Goal: Task Accomplishment & Management: Manage account settings

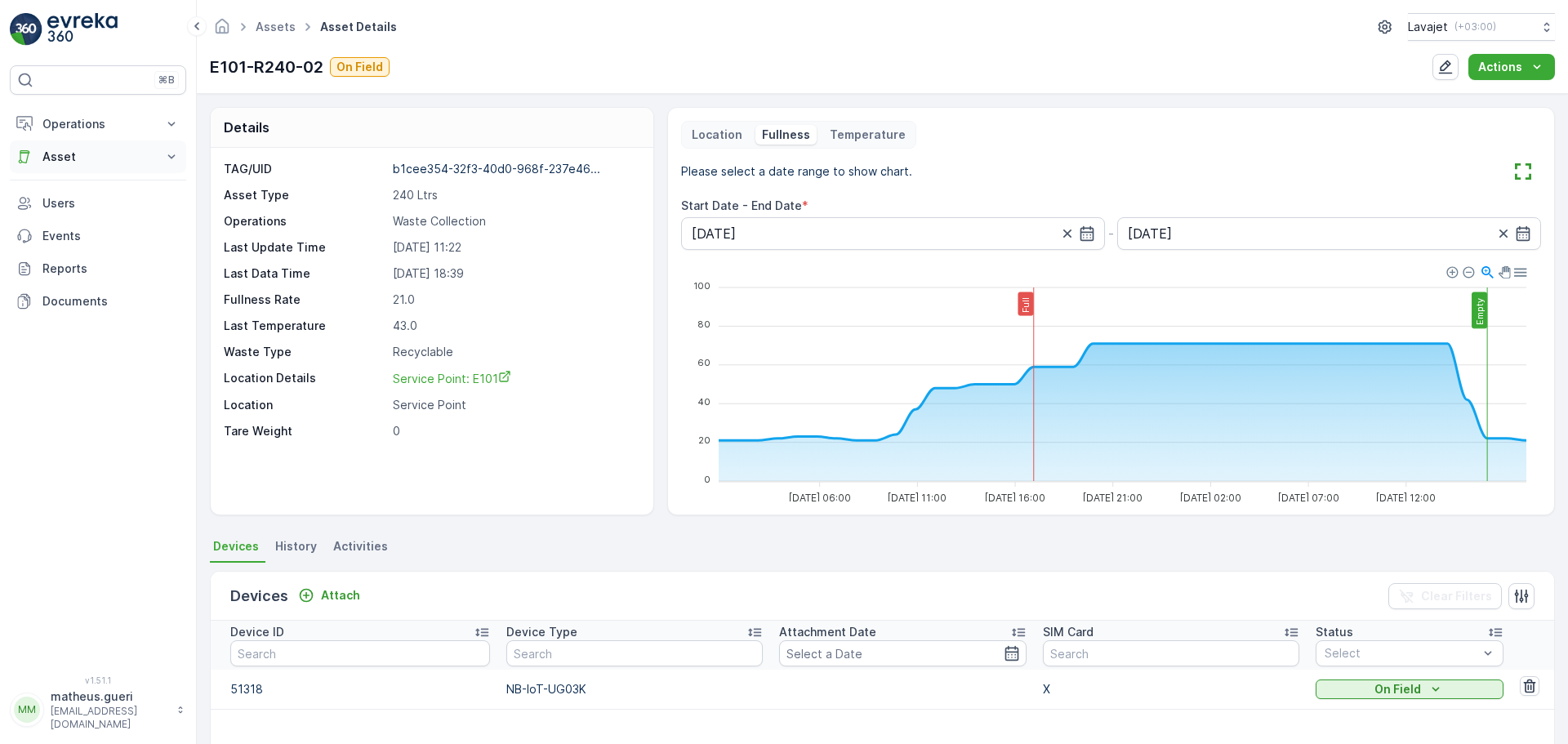
click at [75, 157] on p "Asset" at bounding box center [97, 157] width 111 height 17
click at [66, 183] on p "Assets" at bounding box center [60, 184] width 37 height 17
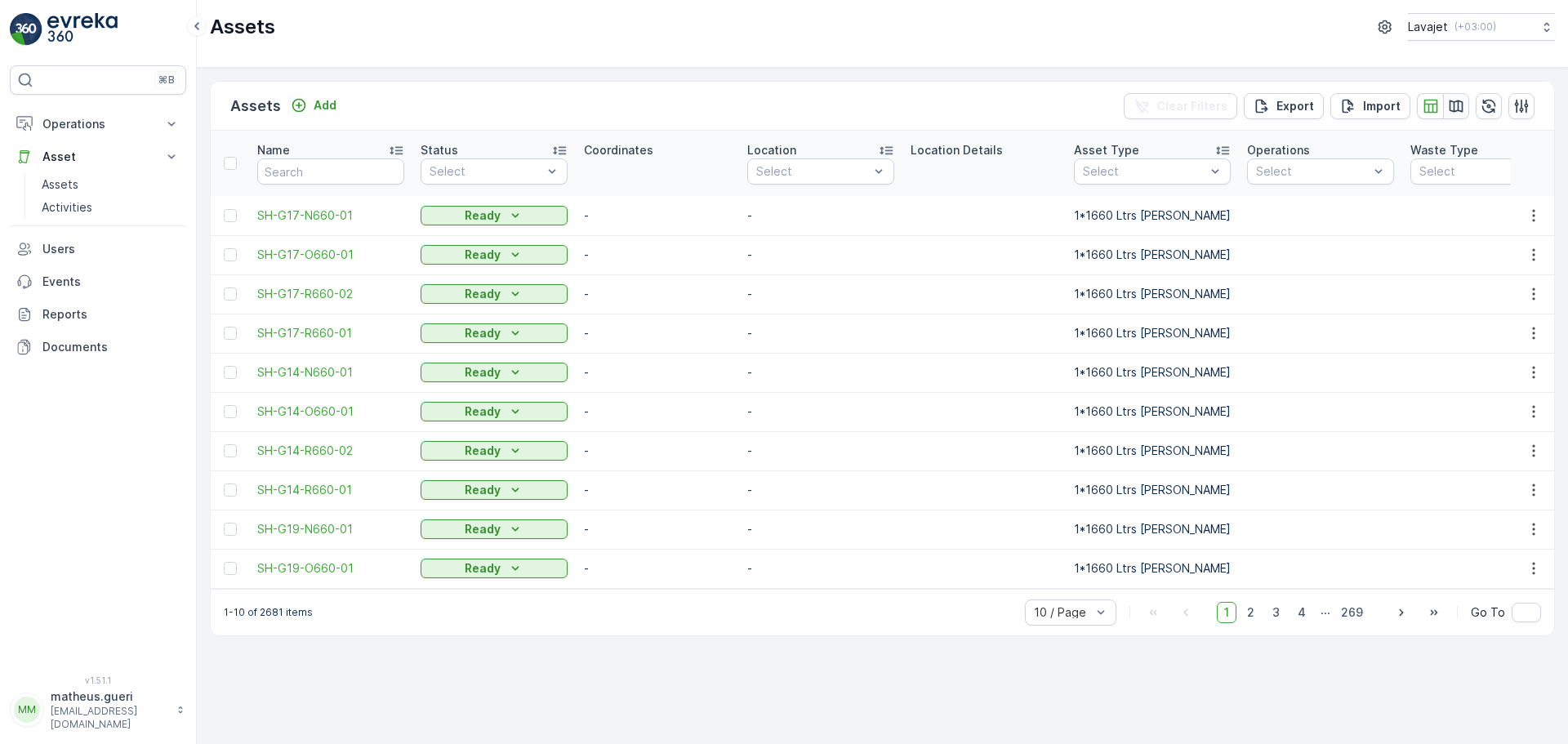
click at [1463, 108] on icon "button" at bounding box center [1457, 106] width 14 height 12
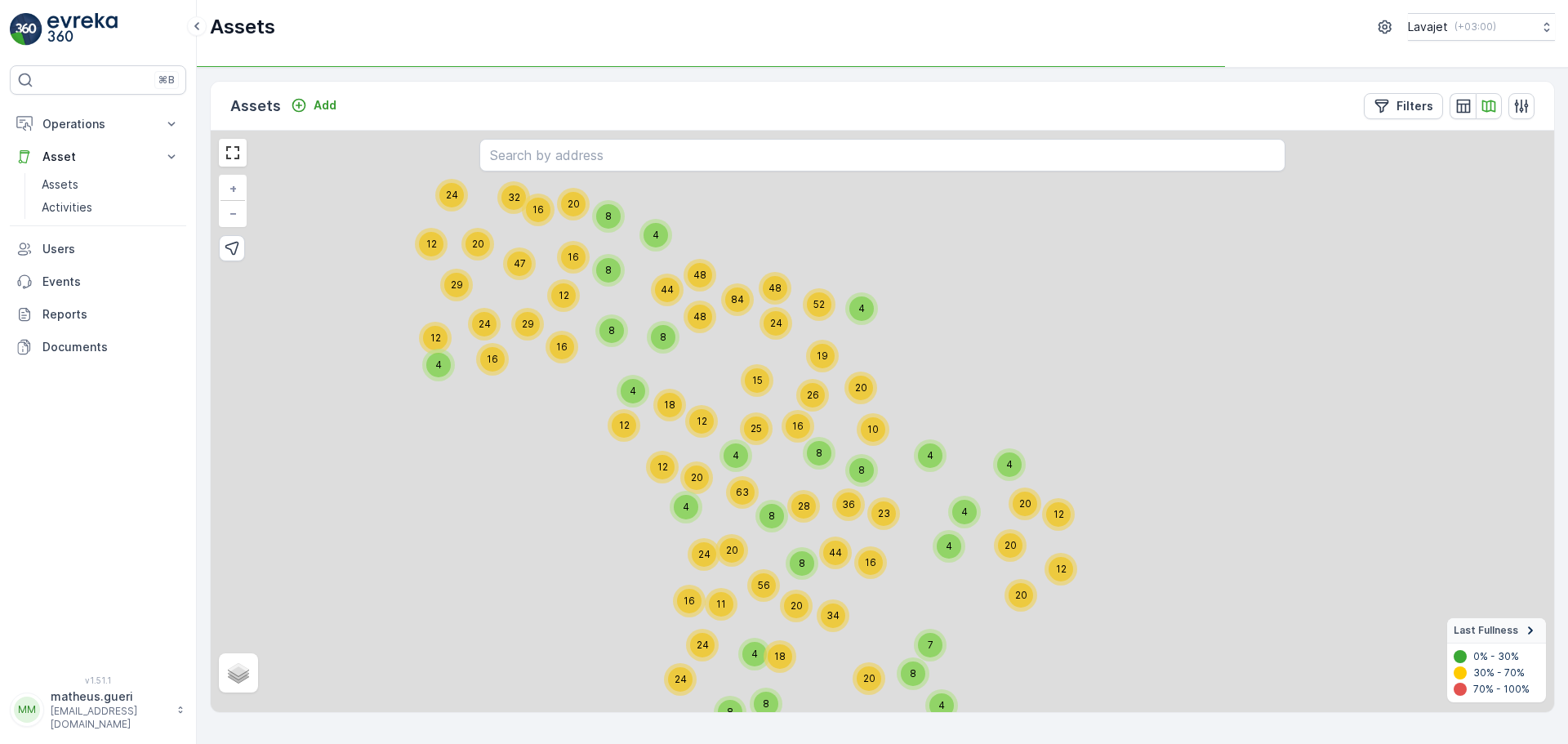
drag, startPoint x: 890, startPoint y: 334, endPoint x: 1109, endPoint y: 430, distance: 239.1
click at [1109, 430] on div "4 16 32 20 24 12 29 47 24 12 12 29 16 48 48 44 16 20 4 8 8 12 4 20 8 63 12 24 4…" at bounding box center [883, 422] width 1344 height 582
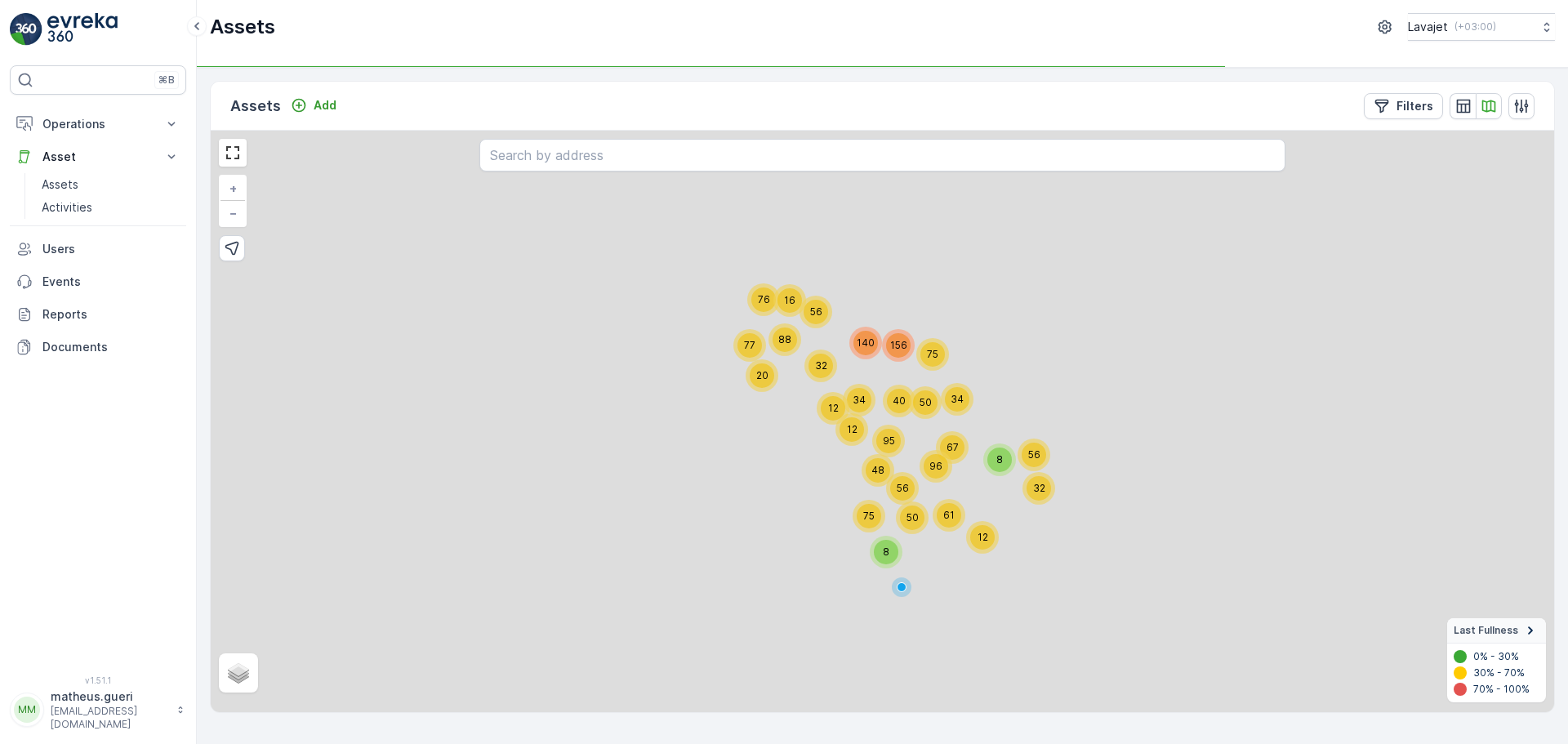
drag, startPoint x: 1115, startPoint y: 439, endPoint x: 1077, endPoint y: 416, distance: 44.4
click at [1077, 416] on div "20 76 88 77 16 140 56 12 95 12 156 40 32 34 56 48 8 96 75 50 50 67 75 34 61 12 …" at bounding box center [883, 422] width 1344 height 582
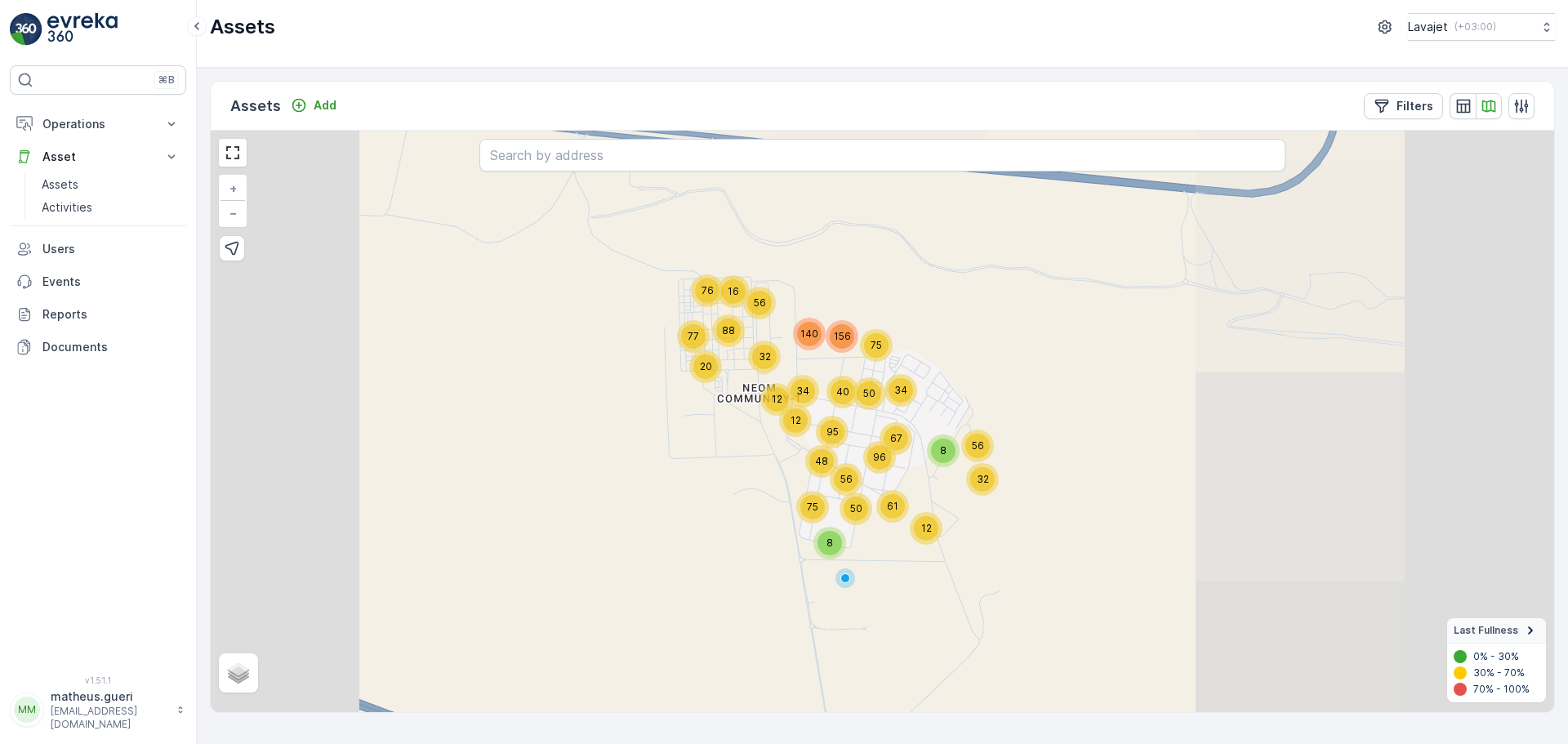
drag, startPoint x: 1093, startPoint y: 388, endPoint x: 1062, endPoint y: 367, distance: 37.4
click at [1062, 367] on div "20 76 88 77 16 140 56 12 95 12 156 40 32 34 56 48 8 96 75 50 50 67 75 34 61 12 …" at bounding box center [883, 422] width 1344 height 582
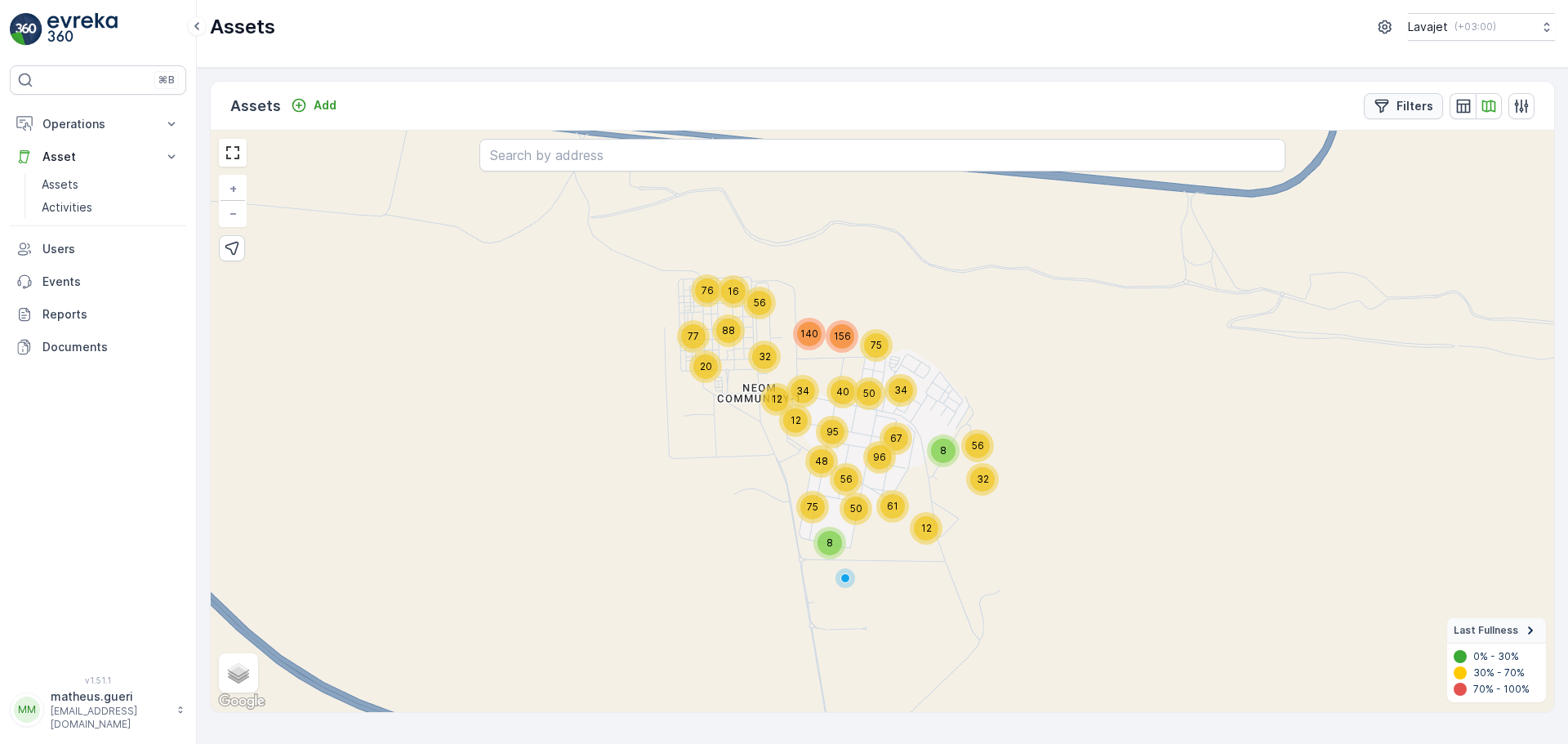
click at [1428, 114] on p "Filters" at bounding box center [1415, 106] width 37 height 17
drag, startPoint x: 1152, startPoint y: 470, endPoint x: 1251, endPoint y: 470, distance: 99.0
click at [1251, 470] on div "Filters Name Status Select Location Select Asset Type Select Operations Select …" at bounding box center [883, 470] width 1344 height 679
drag, startPoint x: 1155, startPoint y: 475, endPoint x: 1359, endPoint y: 465, distance: 204.2
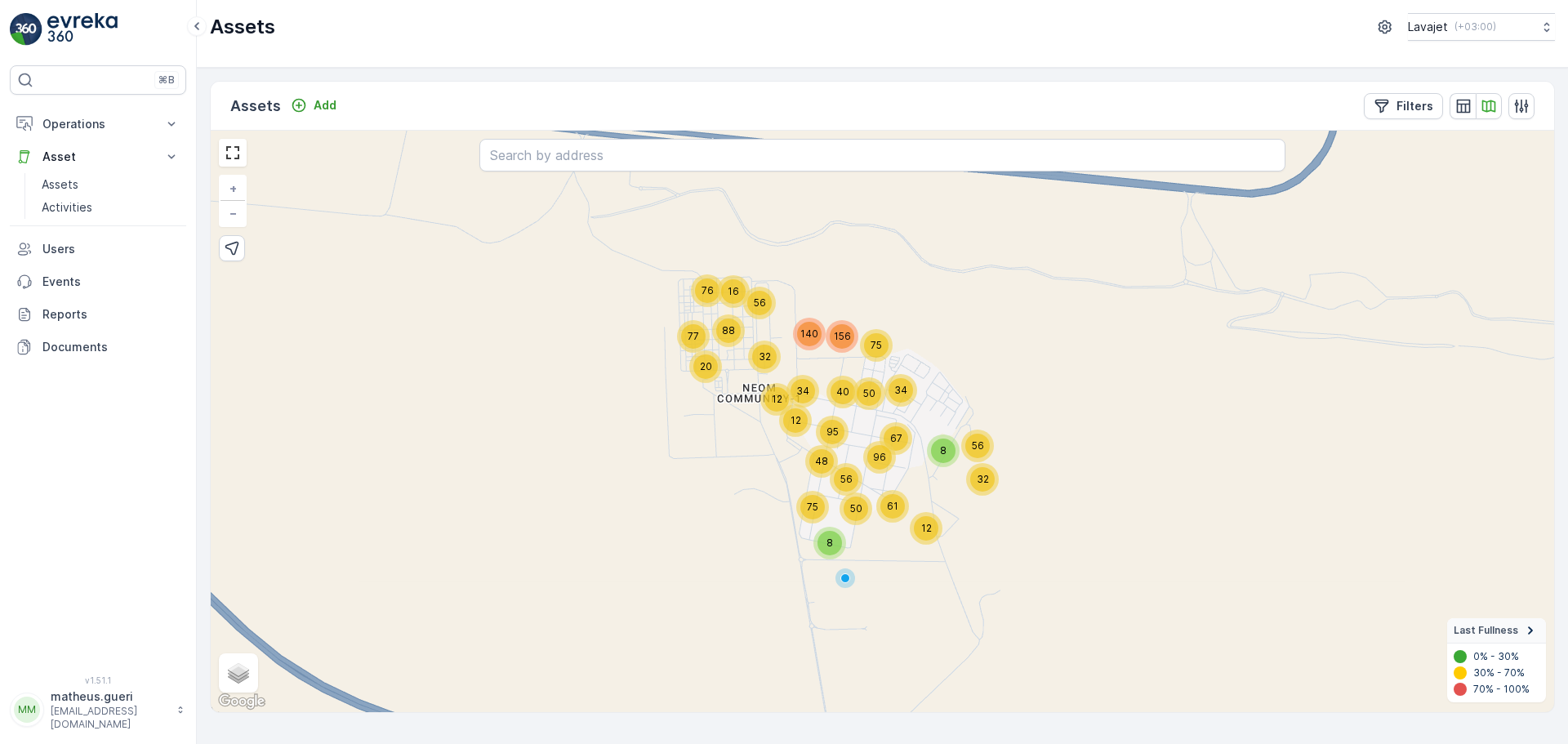
click at [1359, 492] on div "54 100" at bounding box center [883, 506] width 1344 height 26
drag, startPoint x: 1526, startPoint y: 465, endPoint x: 1516, endPoint y: 466, distance: 10.0
click at [1516, 492] on div "54 97" at bounding box center [883, 506] width 1344 height 26
drag, startPoint x: 1526, startPoint y: 476, endPoint x: 1395, endPoint y: 471, distance: 131.1
click at [1395, 492] on div "54 64" at bounding box center [883, 506] width 1344 height 26
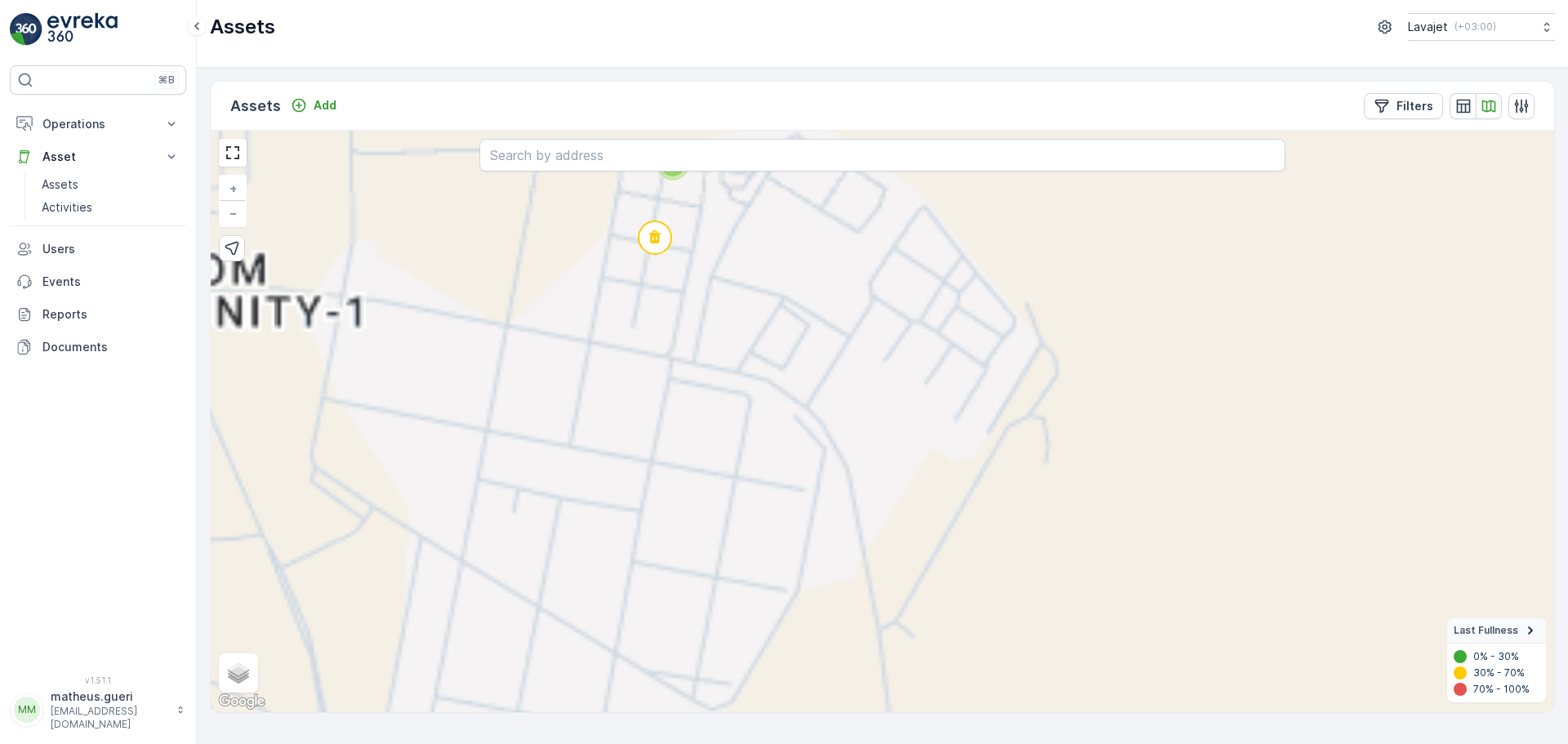
drag, startPoint x: 761, startPoint y: 362, endPoint x: 795, endPoint y: 475, distance: 118.0
click at [802, 489] on div "2 + − Satellite Roadmap Terrain Hybrid Leaflet Keyboard shortcuts Map Data Map …" at bounding box center [883, 422] width 1344 height 582
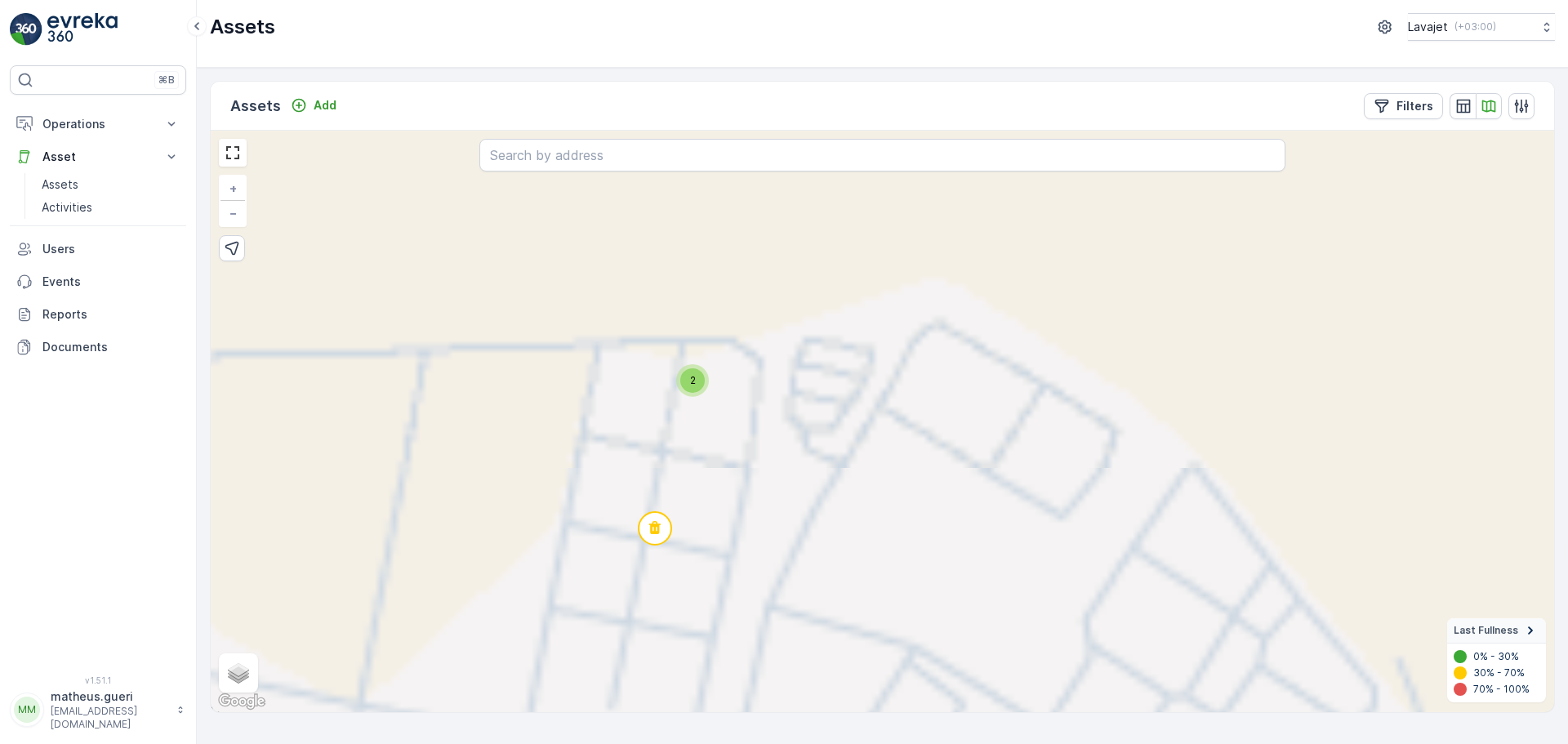
drag, startPoint x: 799, startPoint y: 366, endPoint x: 824, endPoint y: 545, distance: 180.7
click at [824, 545] on div "2 + − Satellite Roadmap Terrain Hybrid Leaflet Keyboard shortcuts Map Data Map …" at bounding box center [883, 422] width 1344 height 582
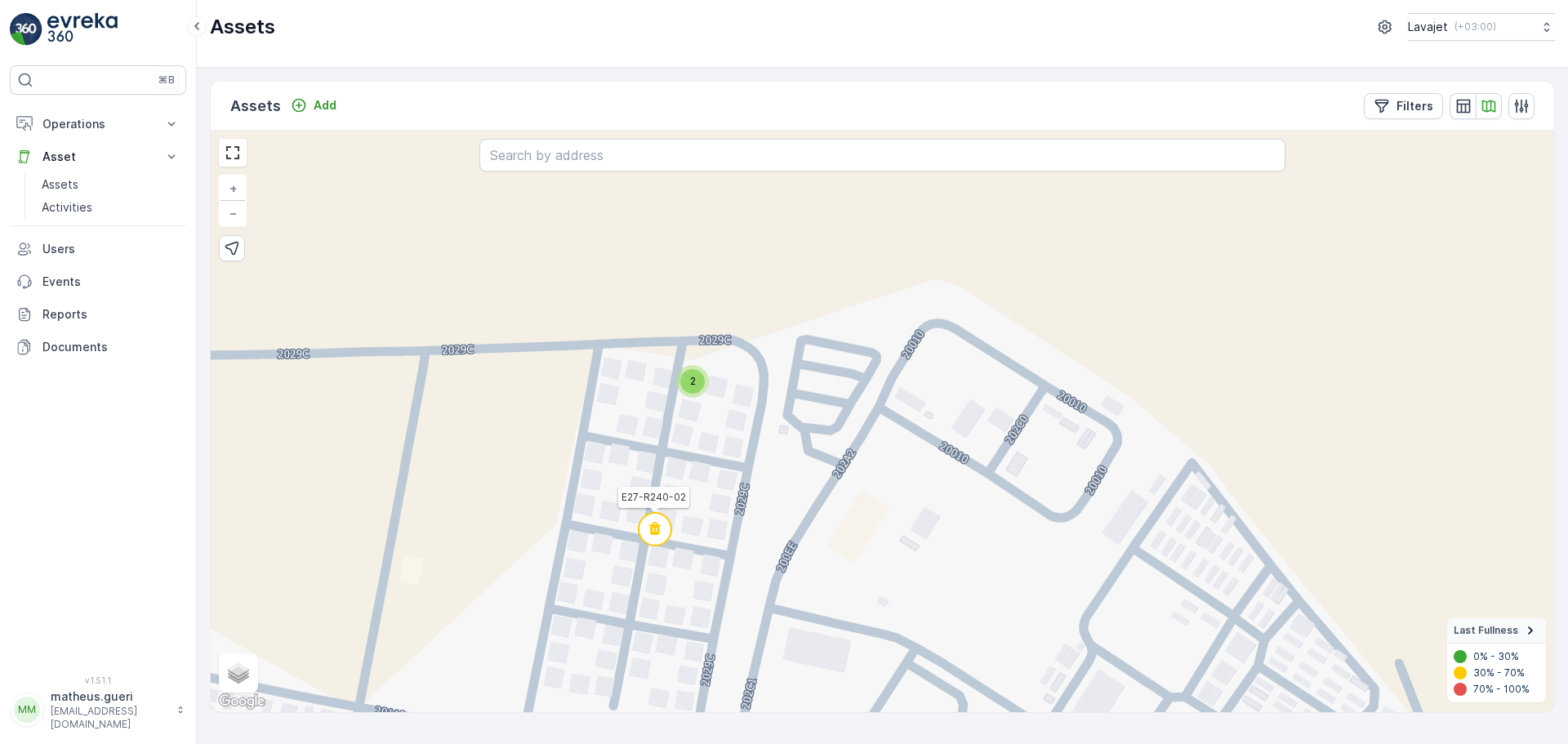
click at [660, 526] on icon at bounding box center [654, 528] width 11 height 13
click at [660, 526] on icon at bounding box center [657, 528] width 11 height 13
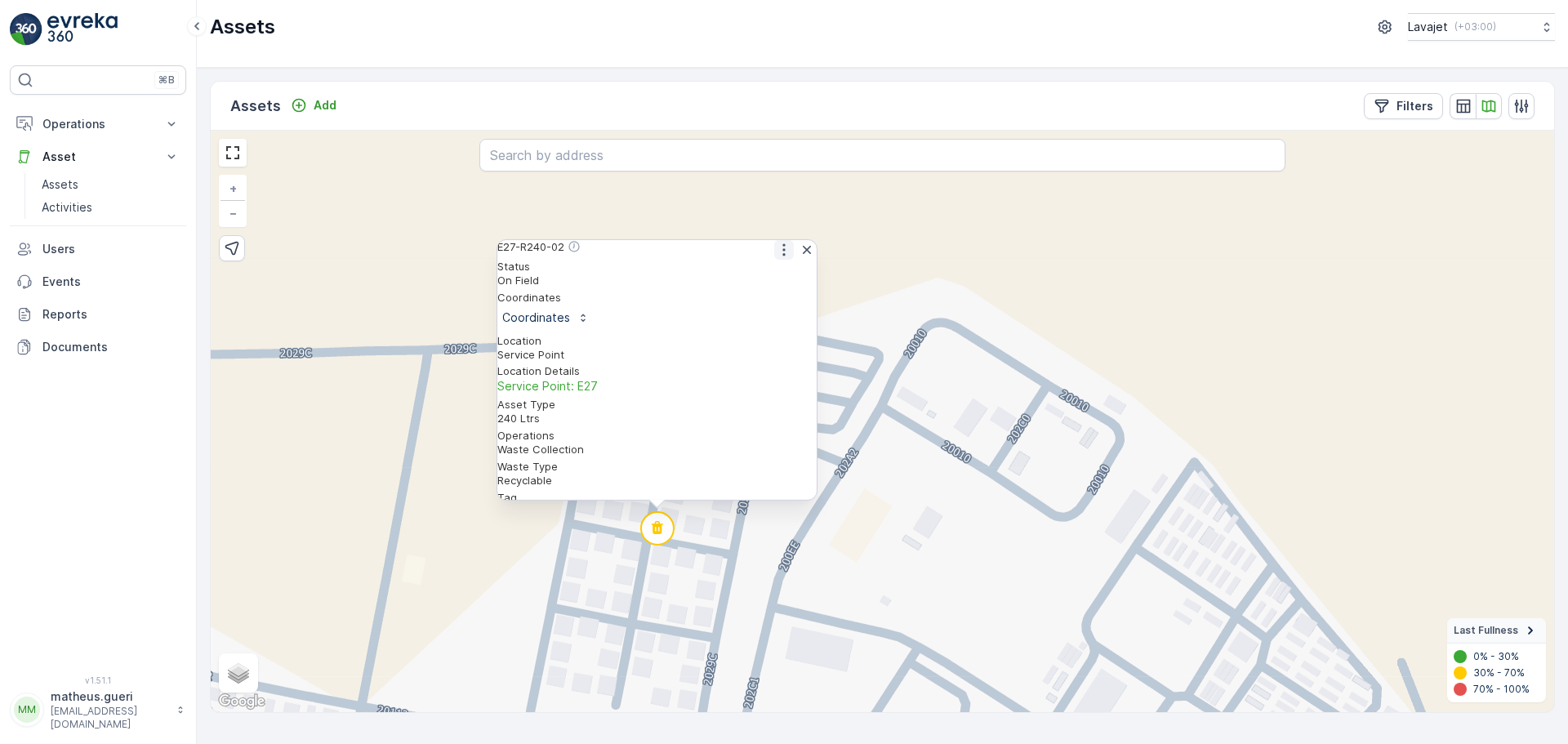
click at [779, 257] on icon "button" at bounding box center [784, 250] width 17 height 17
click at [771, 284] on span "See More Detail" at bounding box center [783, 276] width 89 height 17
click at [949, 393] on div "2 E27-R240-02 Status On Field Coordinates Coordinates Location Service Point Lo…" at bounding box center [883, 422] width 1344 height 582
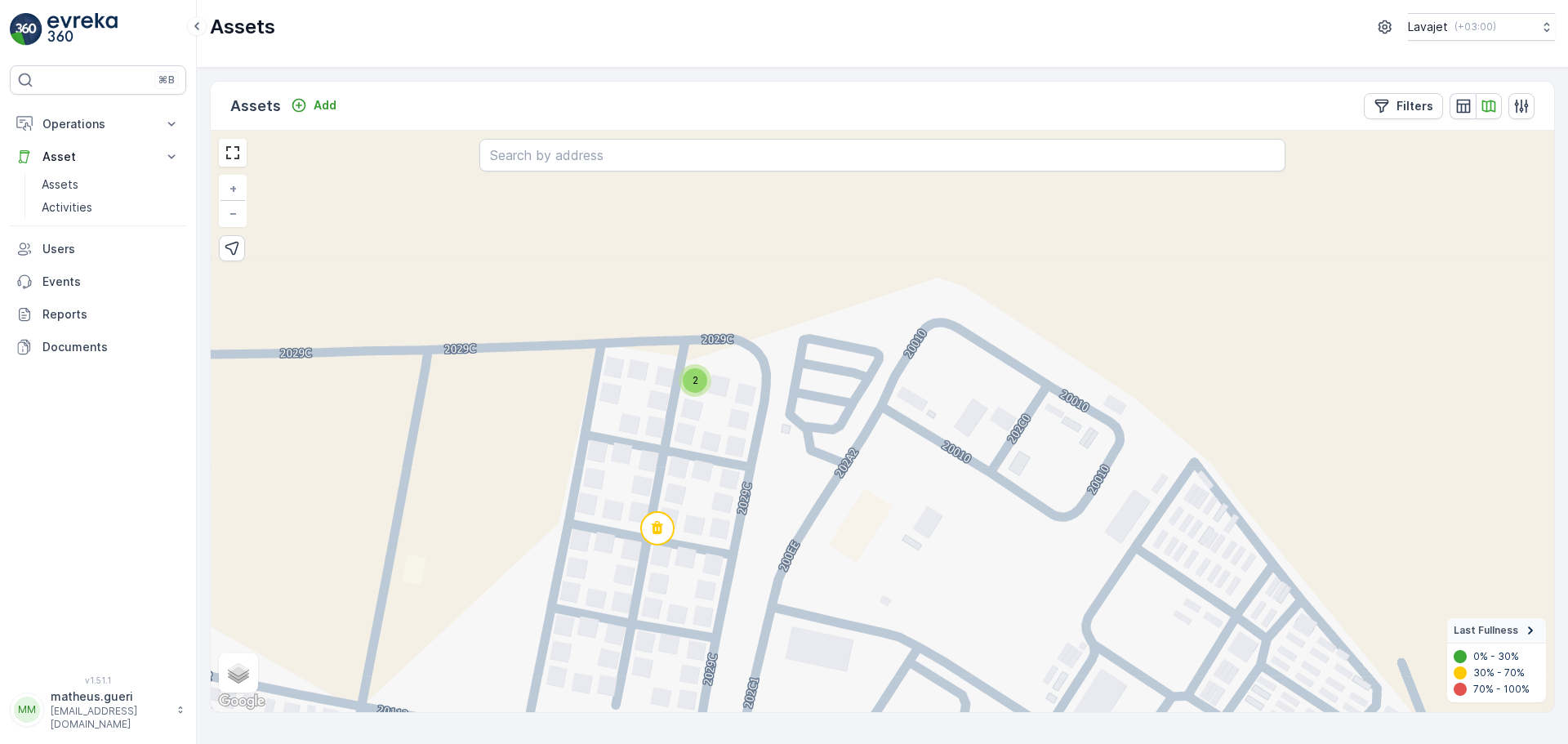
click at [704, 383] on div "2" at bounding box center [695, 381] width 25 height 25
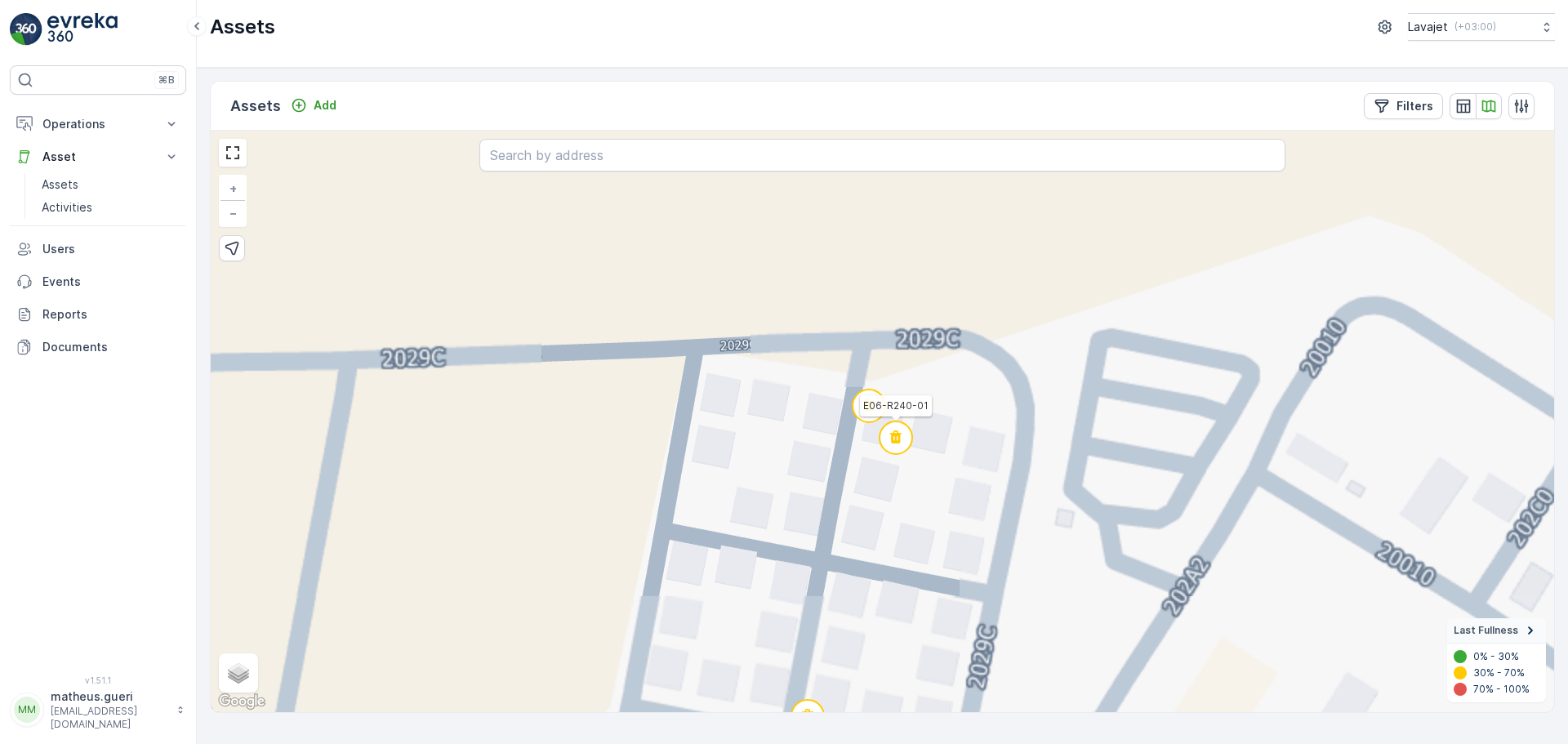
click at [898, 443] on icon at bounding box center [895, 436] width 11 height 13
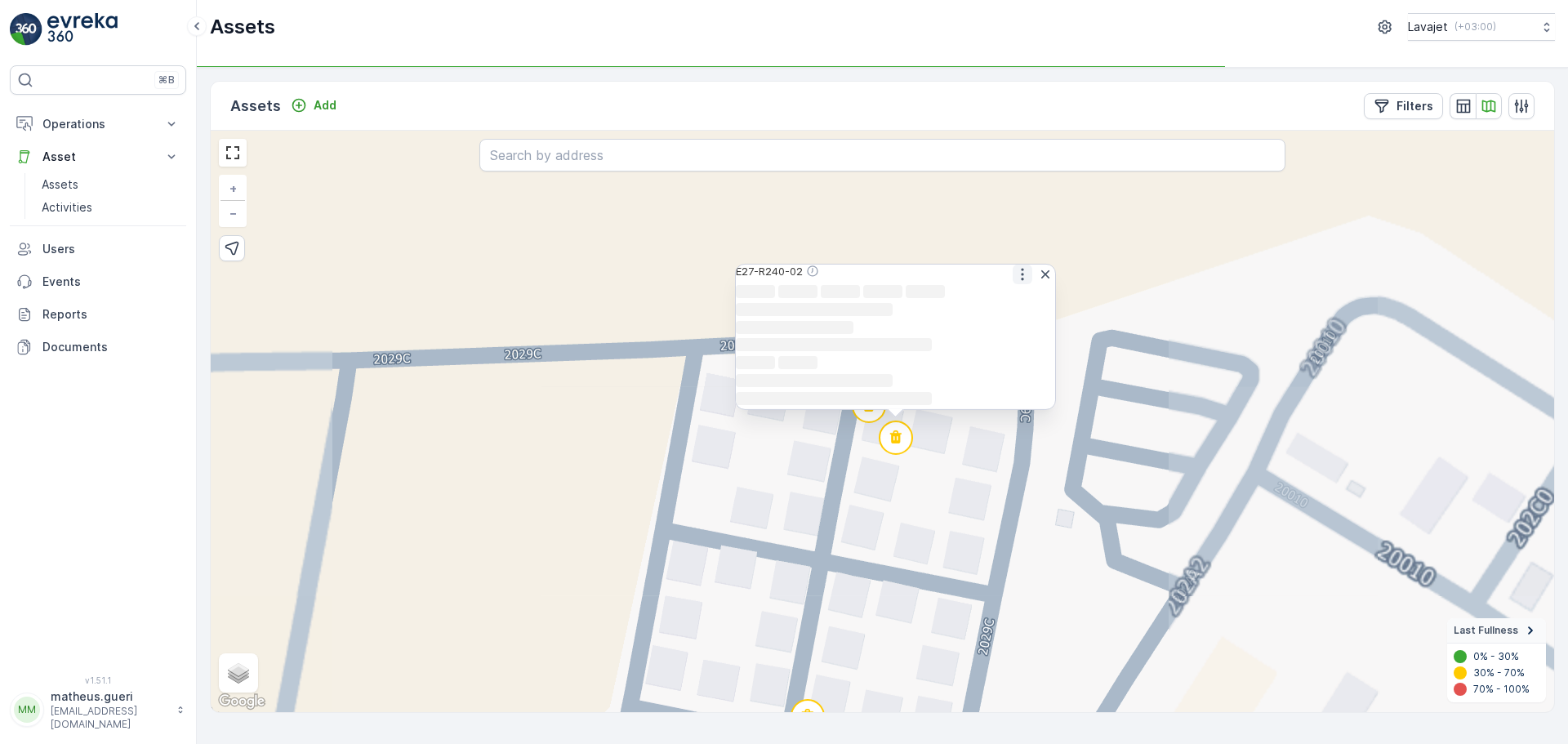
click at [1021, 266] on icon "button" at bounding box center [1022, 274] width 17 height 17
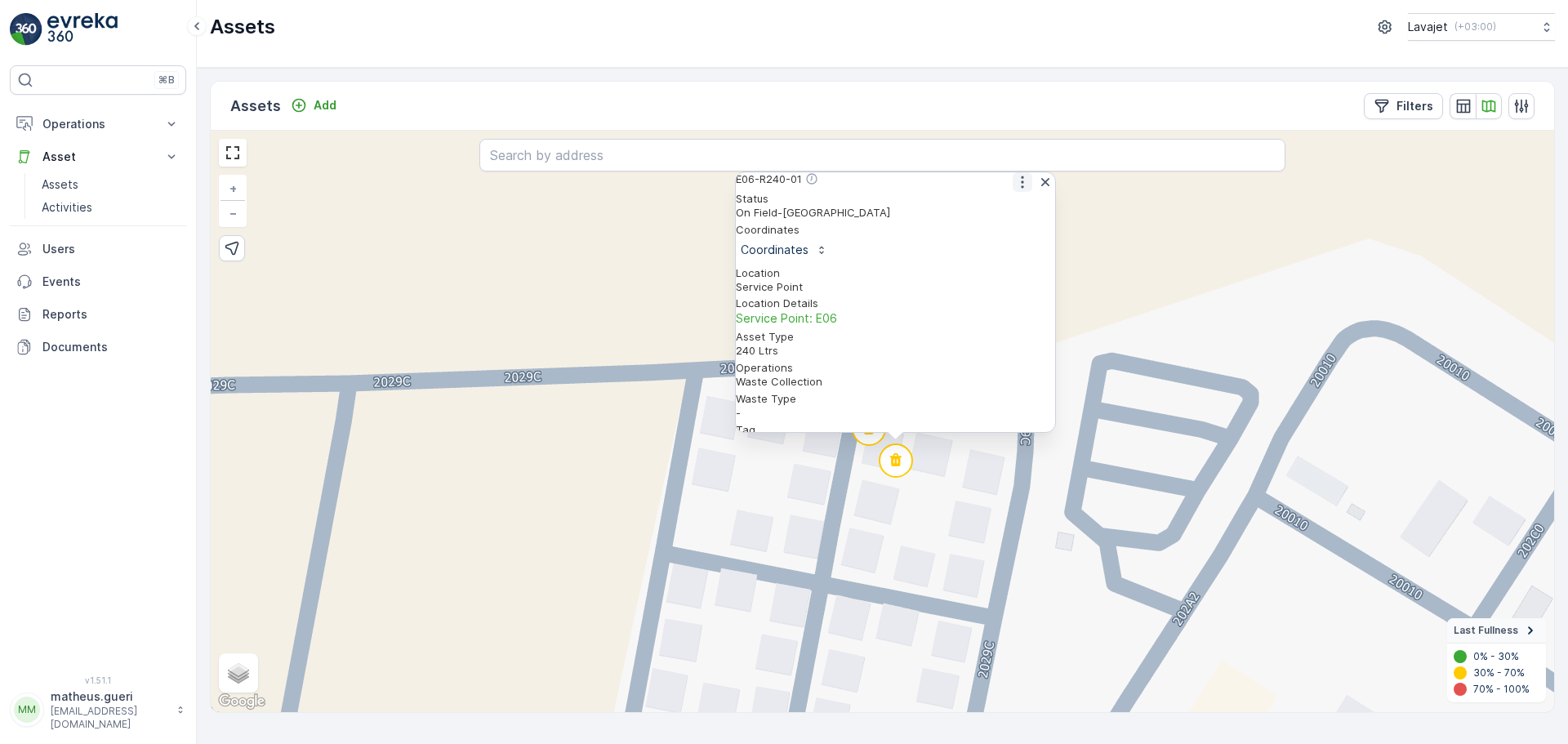
click at [1021, 190] on icon "button" at bounding box center [1022, 182] width 17 height 17
click at [996, 216] on span "See More Detail" at bounding box center [1021, 208] width 89 height 17
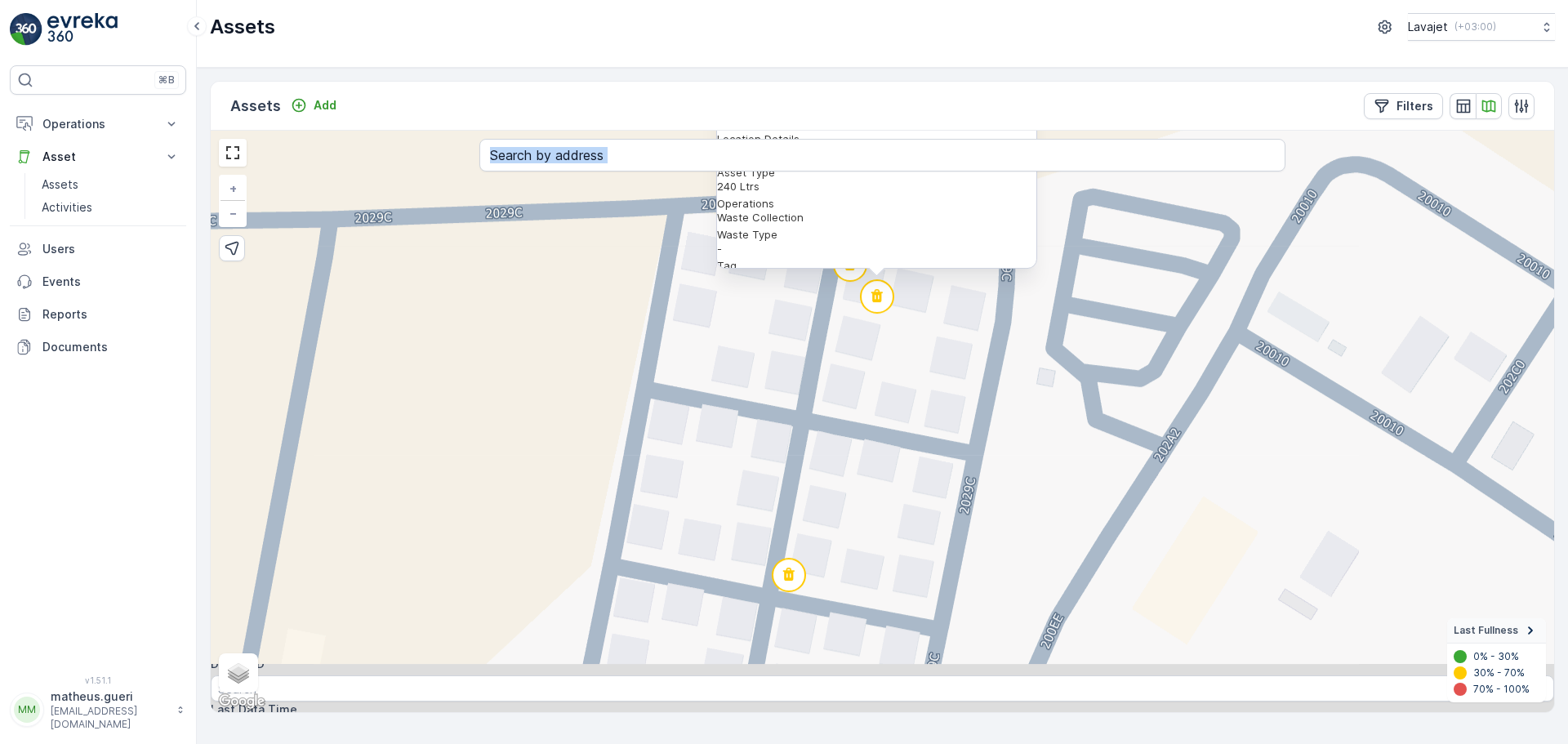
drag, startPoint x: 850, startPoint y: 507, endPoint x: 837, endPoint y: 163, distance: 344.2
click at [837, 164] on div "E06-R240-01 Status On Field-Dubai Coordinates Coordinates Location Service Poin…" at bounding box center [883, 422] width 1344 height 582
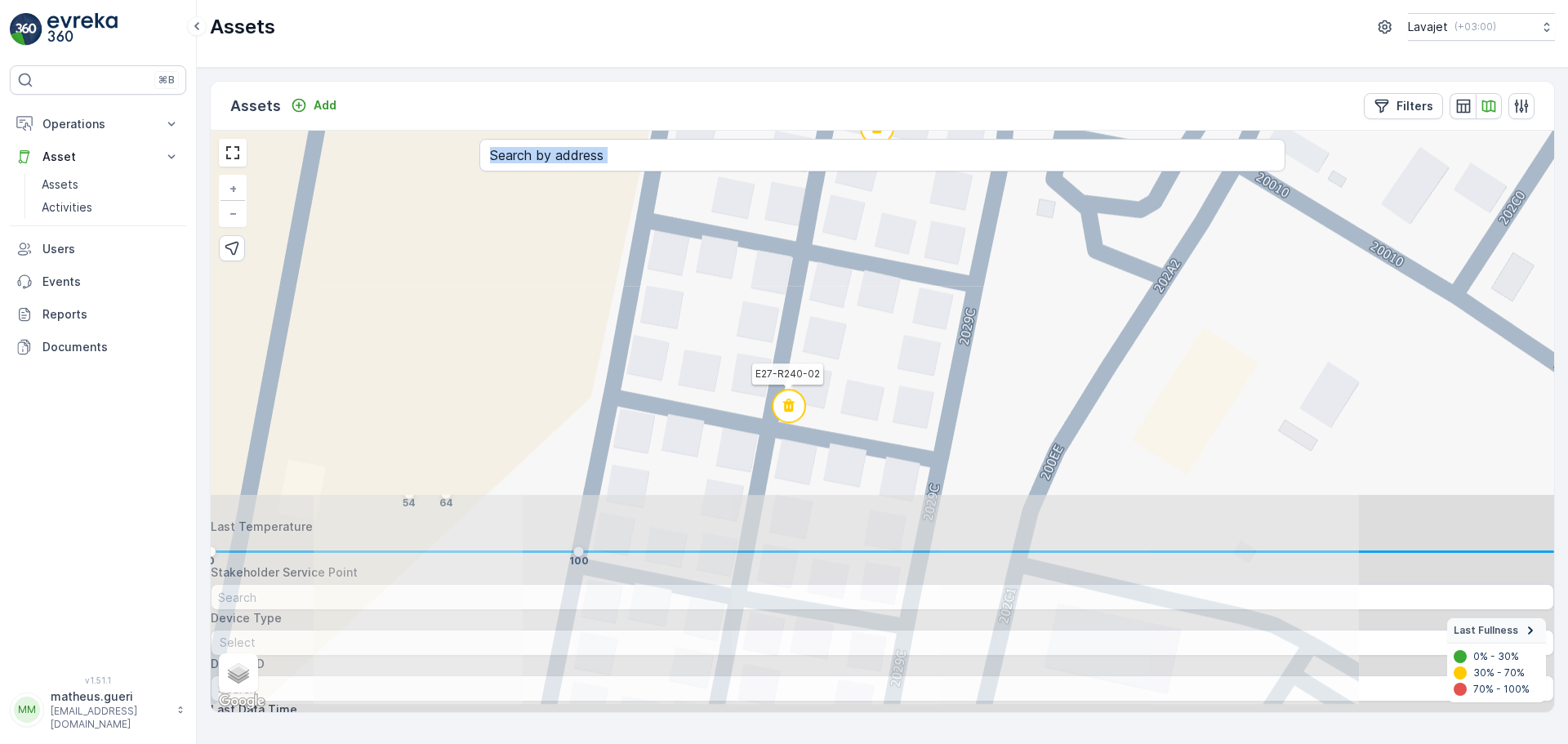
click at [786, 416] on circle at bounding box center [788, 406] width 32 height 32
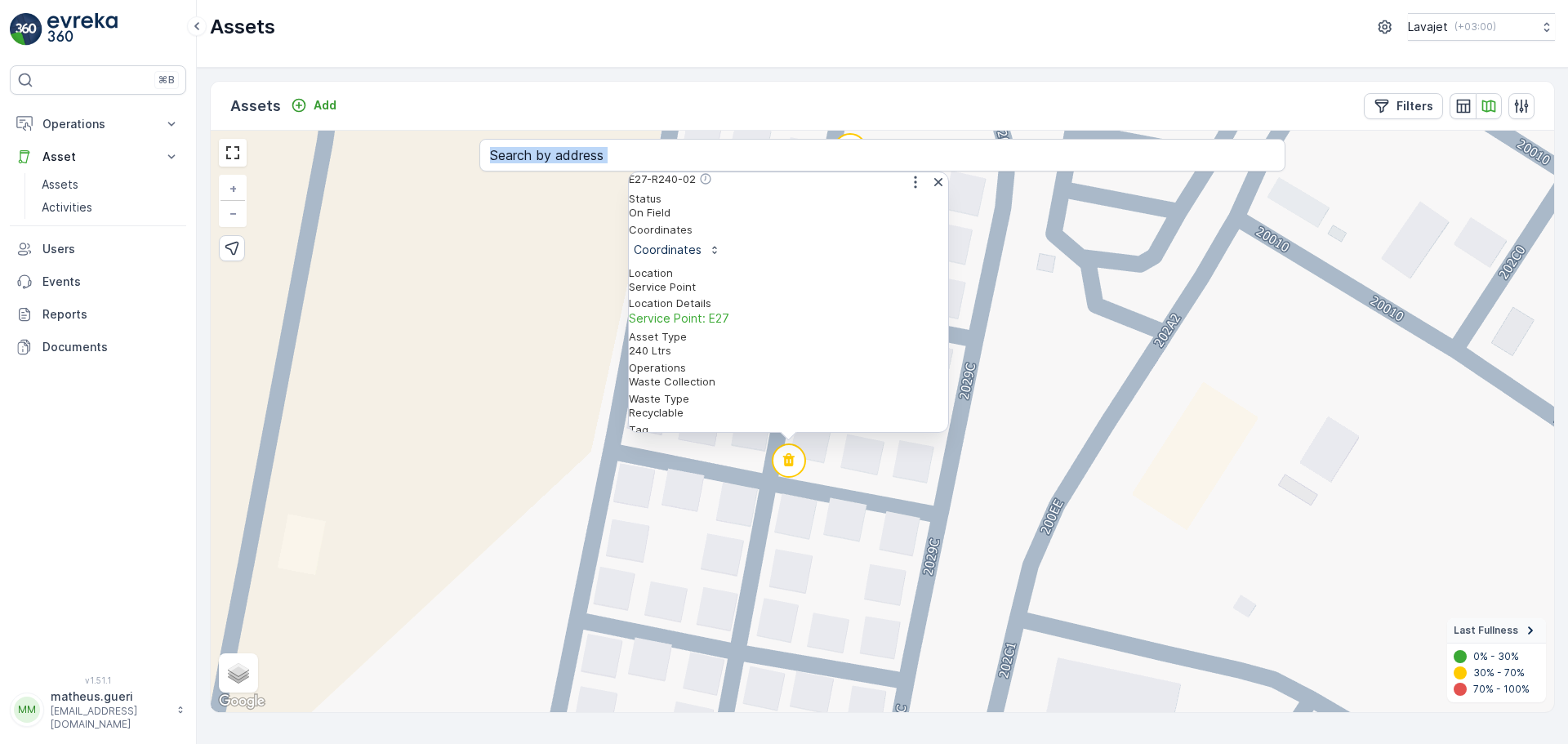
click at [905, 492] on div "E27-R240-02 Status On Field Coordinates Coordinates Location Service Point Loca…" at bounding box center [883, 422] width 1344 height 582
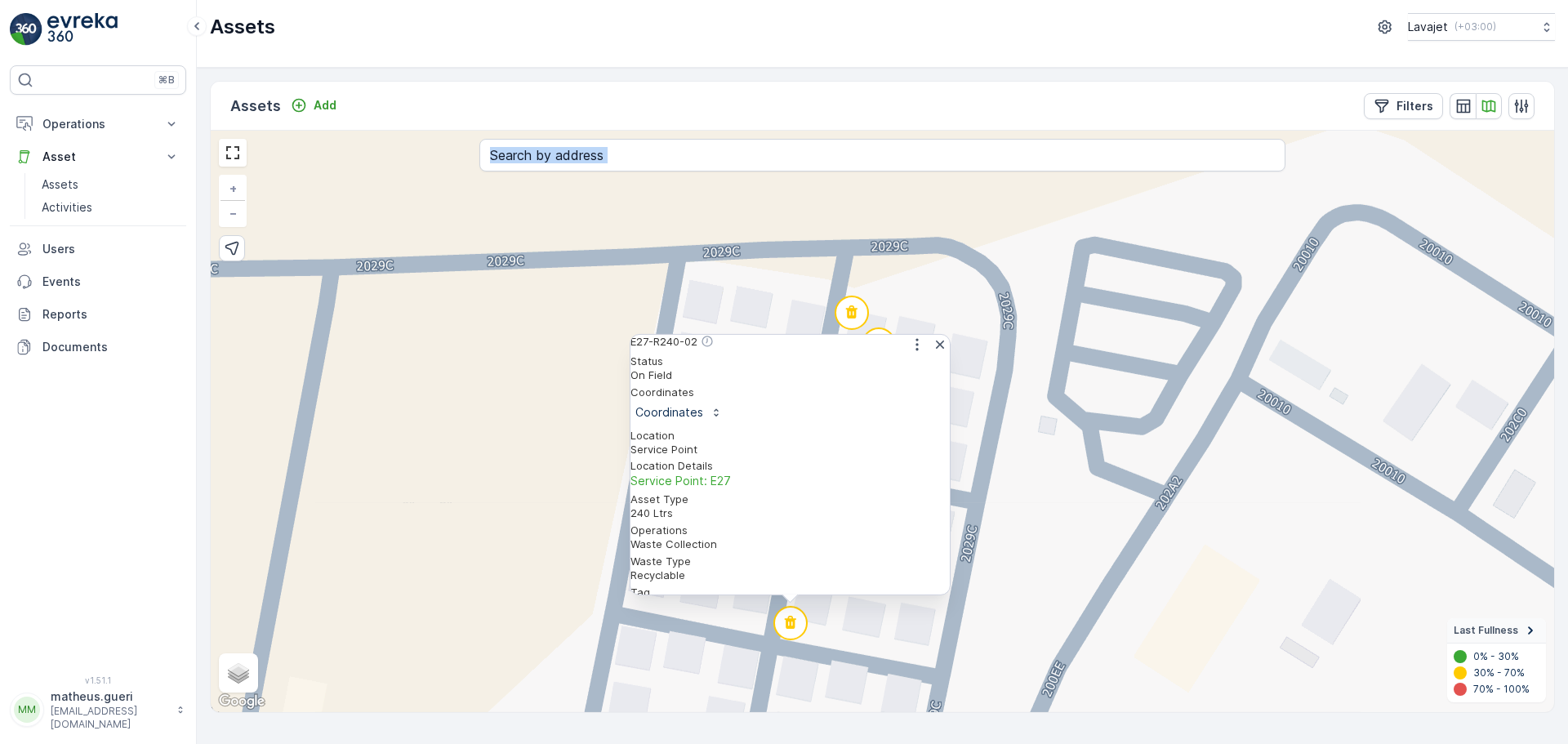
drag, startPoint x: 962, startPoint y: 528, endPoint x: 928, endPoint y: 634, distance: 111.3
click at [929, 634] on div "E27-R240-02 Status On Field Coordinates Coordinates Location Service Point Loca…" at bounding box center [883, 422] width 1344 height 582
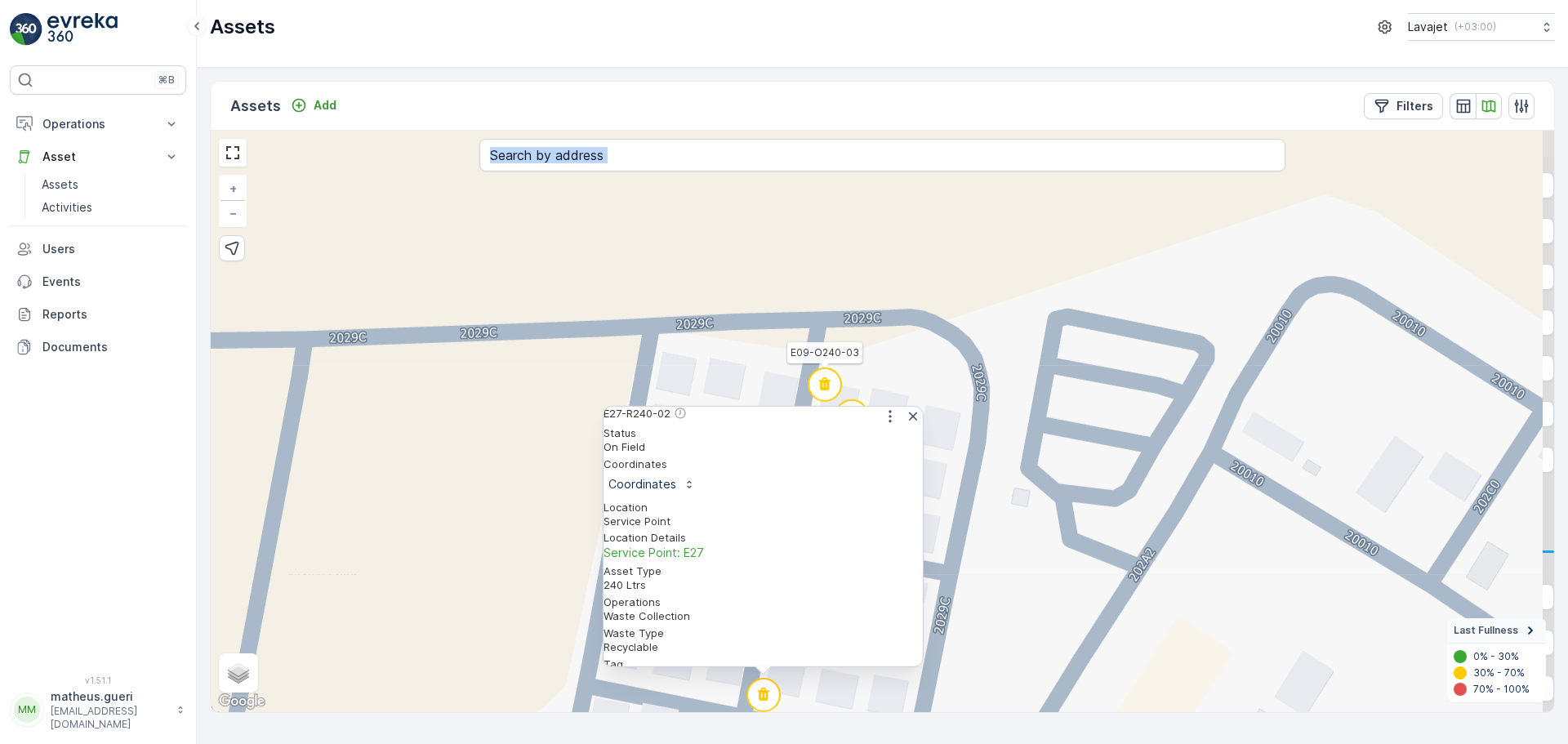
click at [830, 376] on circle at bounding box center [824, 385] width 32 height 32
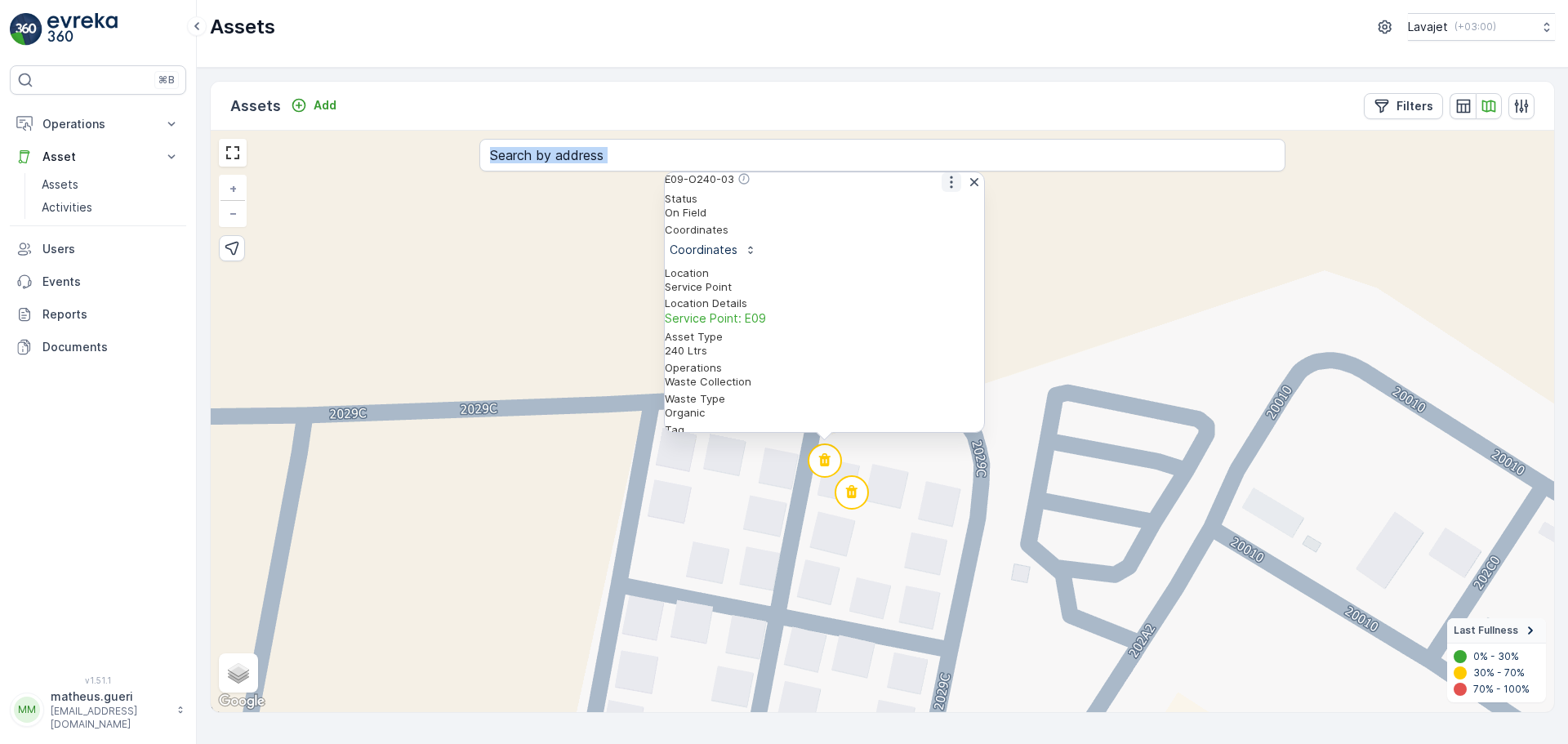
click at [943, 192] on button "button" at bounding box center [951, 182] width 19 height 19
click at [941, 237] on span "Edit Asset" at bounding box center [933, 234] width 55 height 17
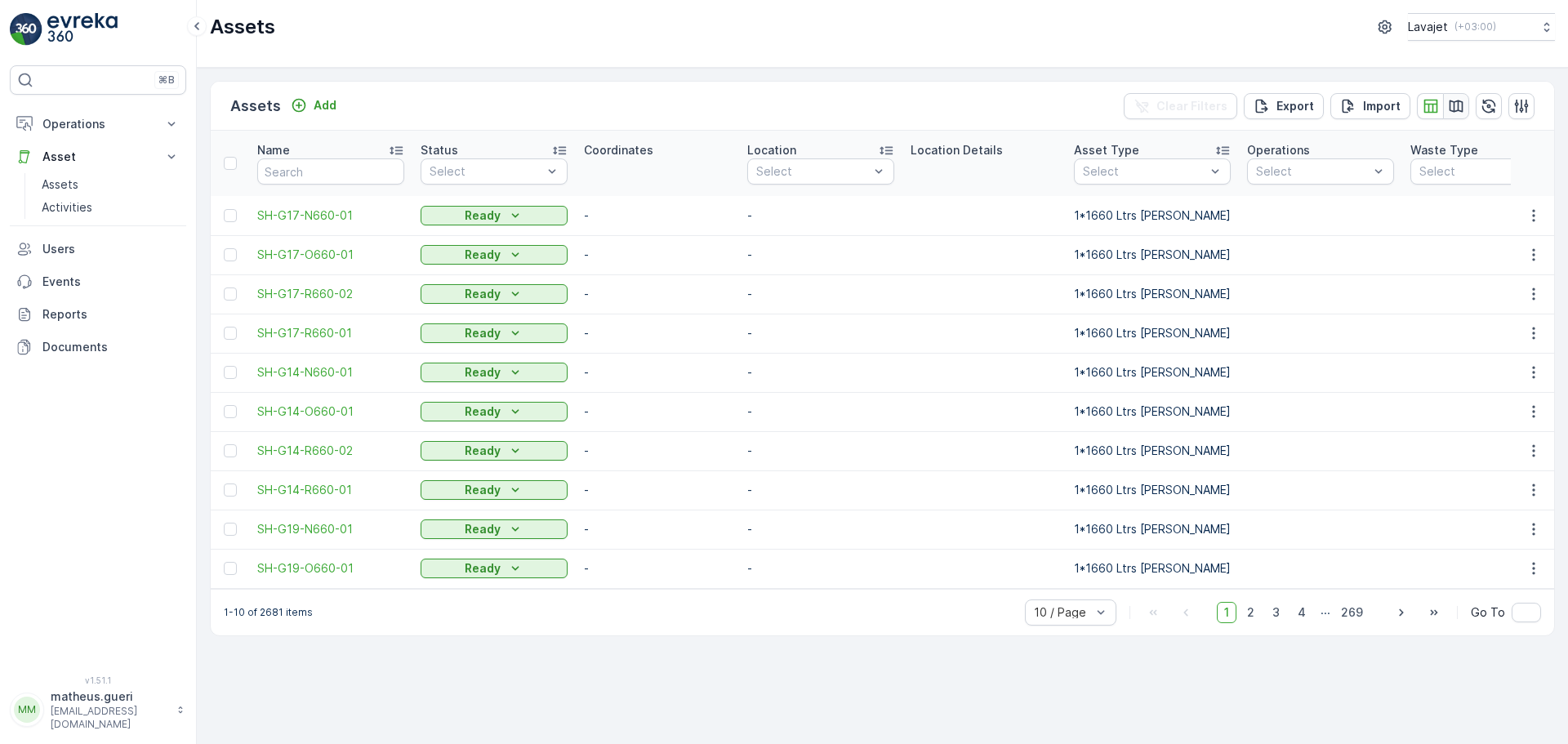
click at [1456, 113] on icon "button" at bounding box center [1456, 106] width 17 height 17
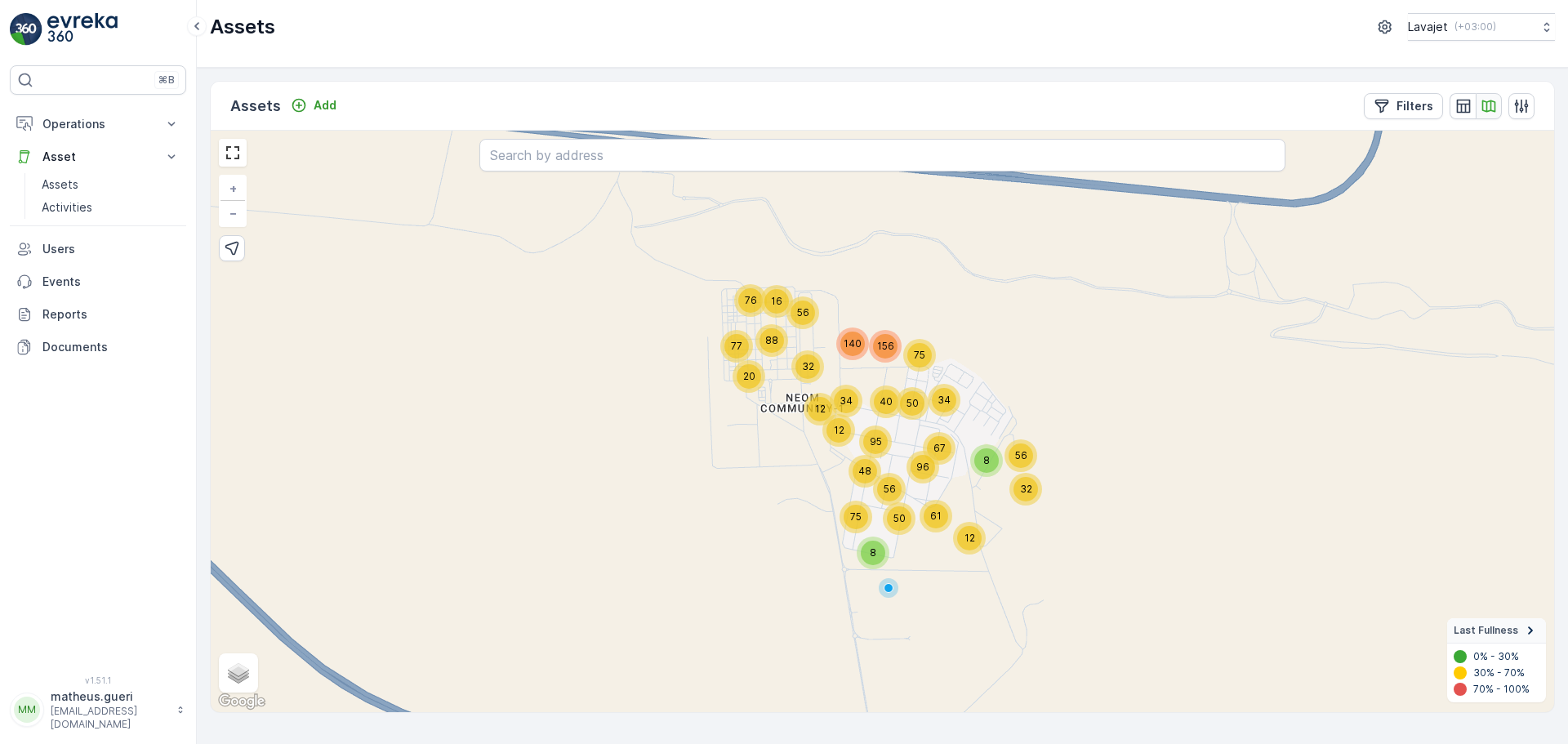
click at [1494, 103] on icon "button" at bounding box center [1488, 106] width 17 height 17
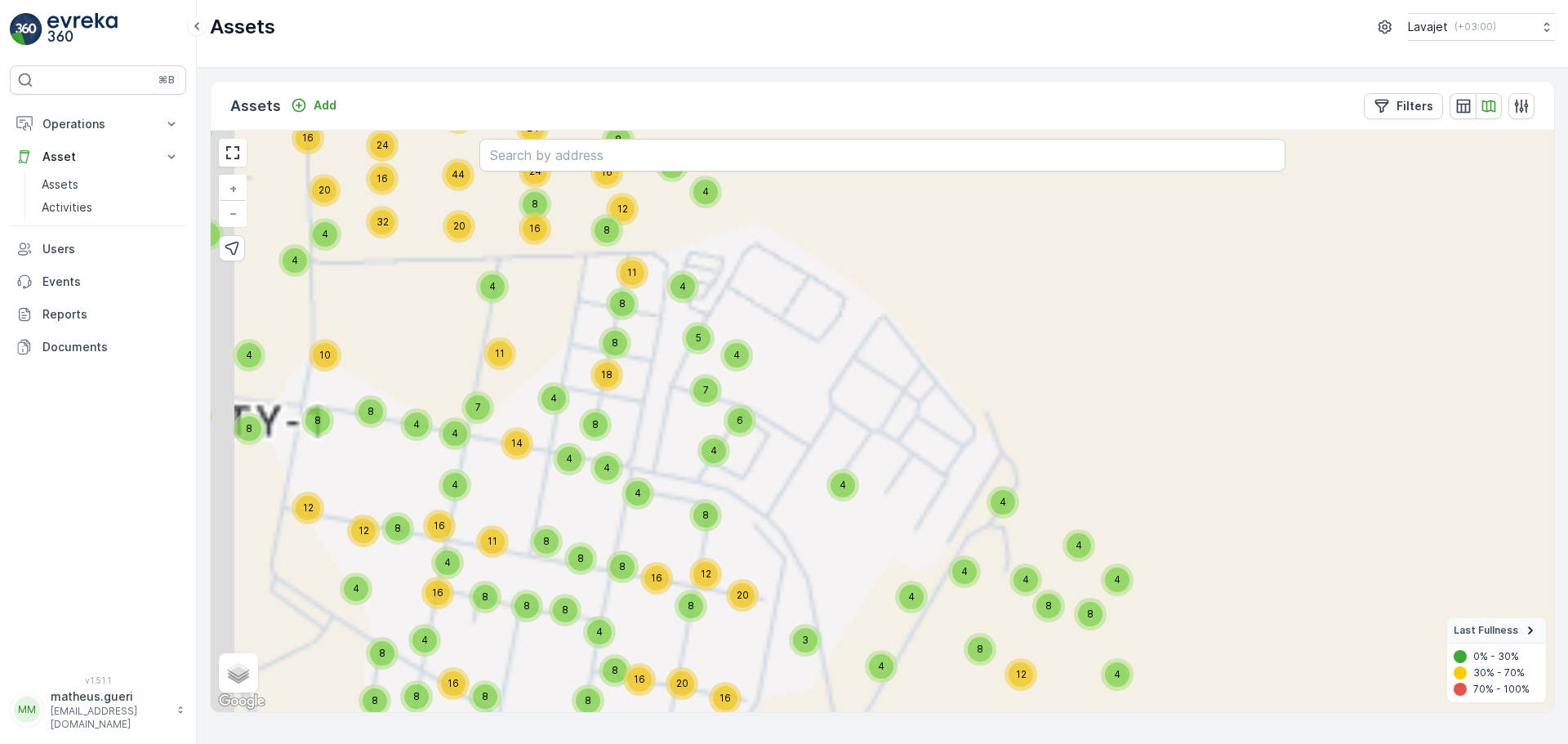
drag, startPoint x: 906, startPoint y: 483, endPoint x: 1021, endPoint y: 348, distance: 177.3
click at [1021, 349] on div "56 32 12 8 140 156 34 12 77 76 20 16 56 88 32 8 61 75 50 56 96 48 95 12 34 40 6…" at bounding box center [883, 422] width 1344 height 582
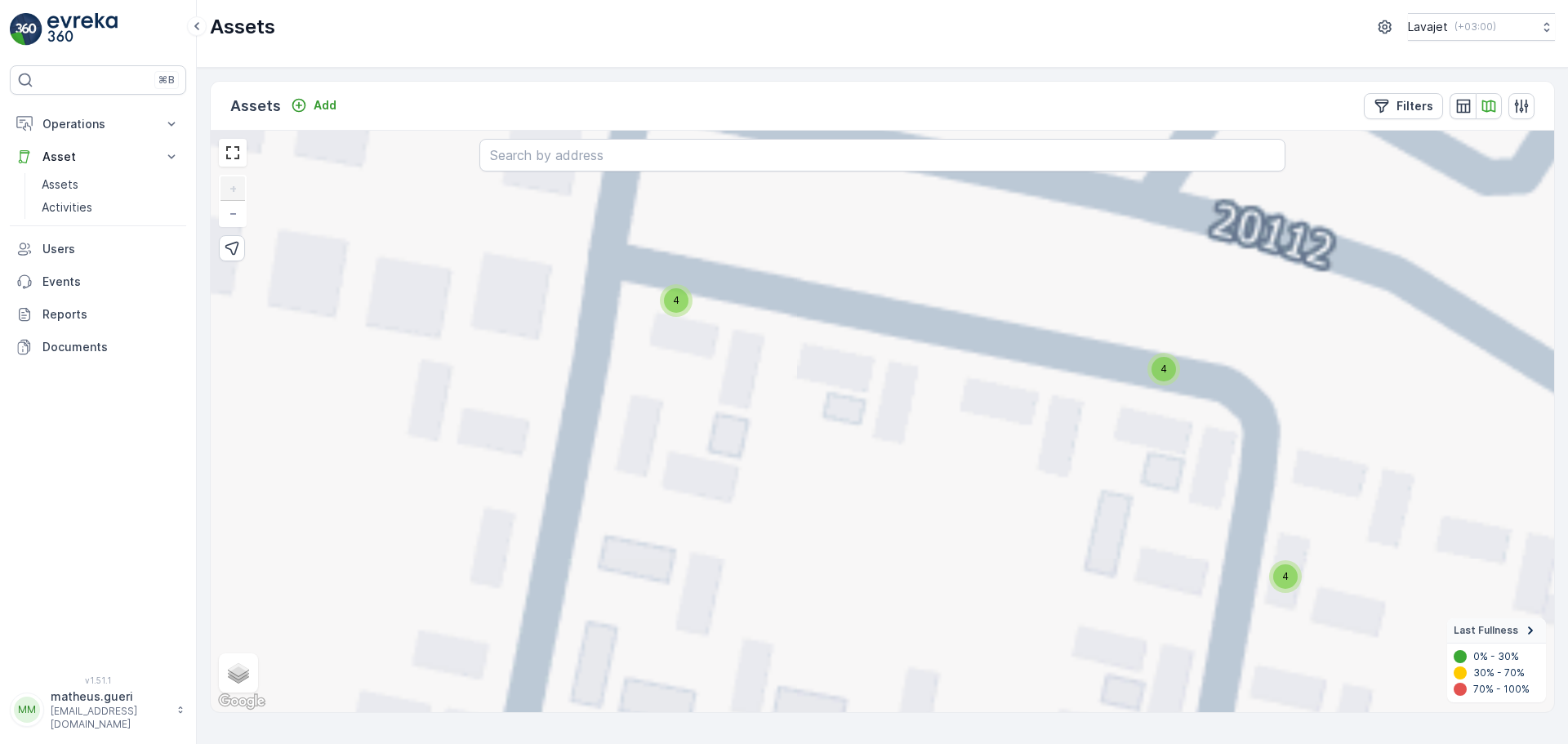
click at [676, 310] on div "4" at bounding box center [676, 301] width 25 height 25
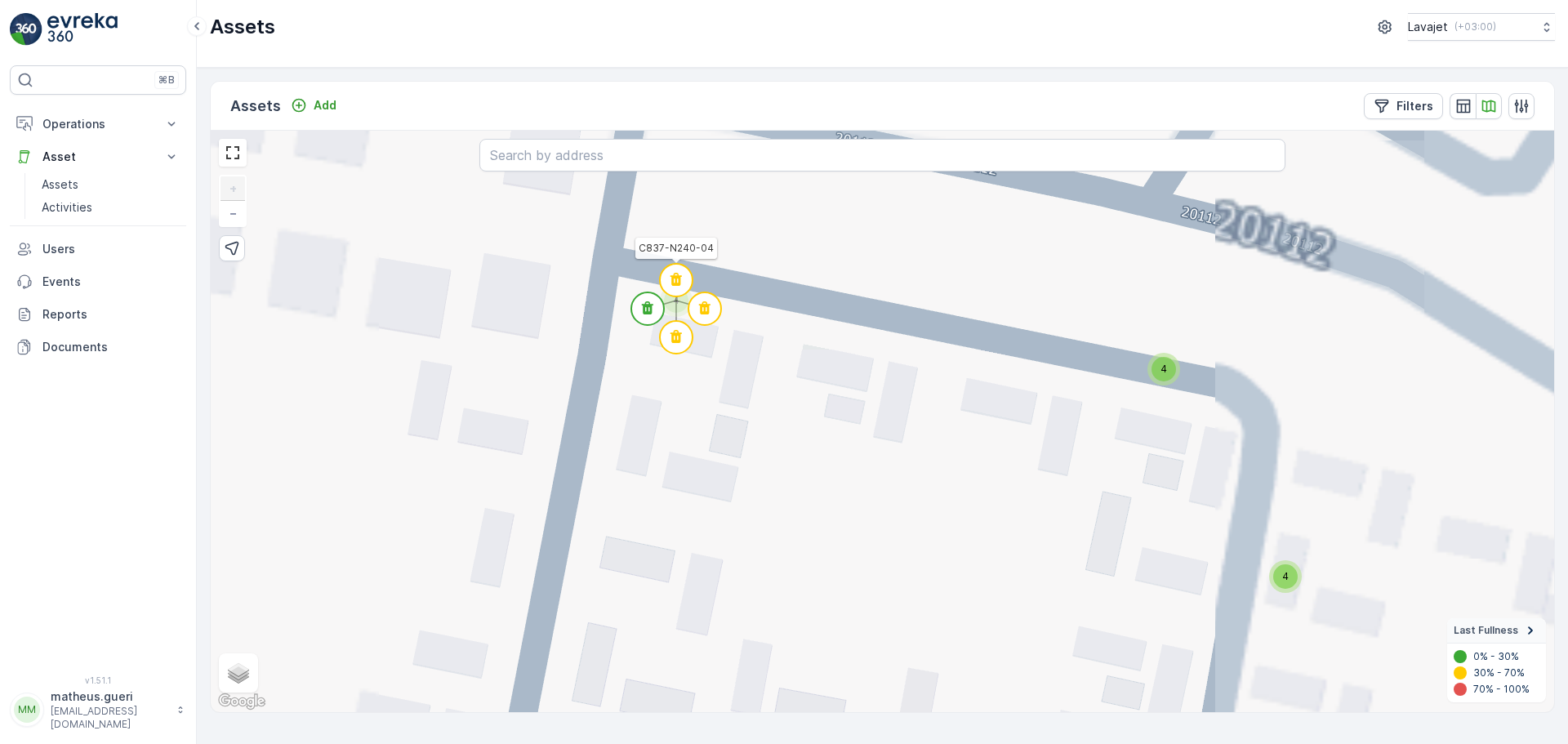
click at [679, 293] on circle at bounding box center [675, 280] width 32 height 32
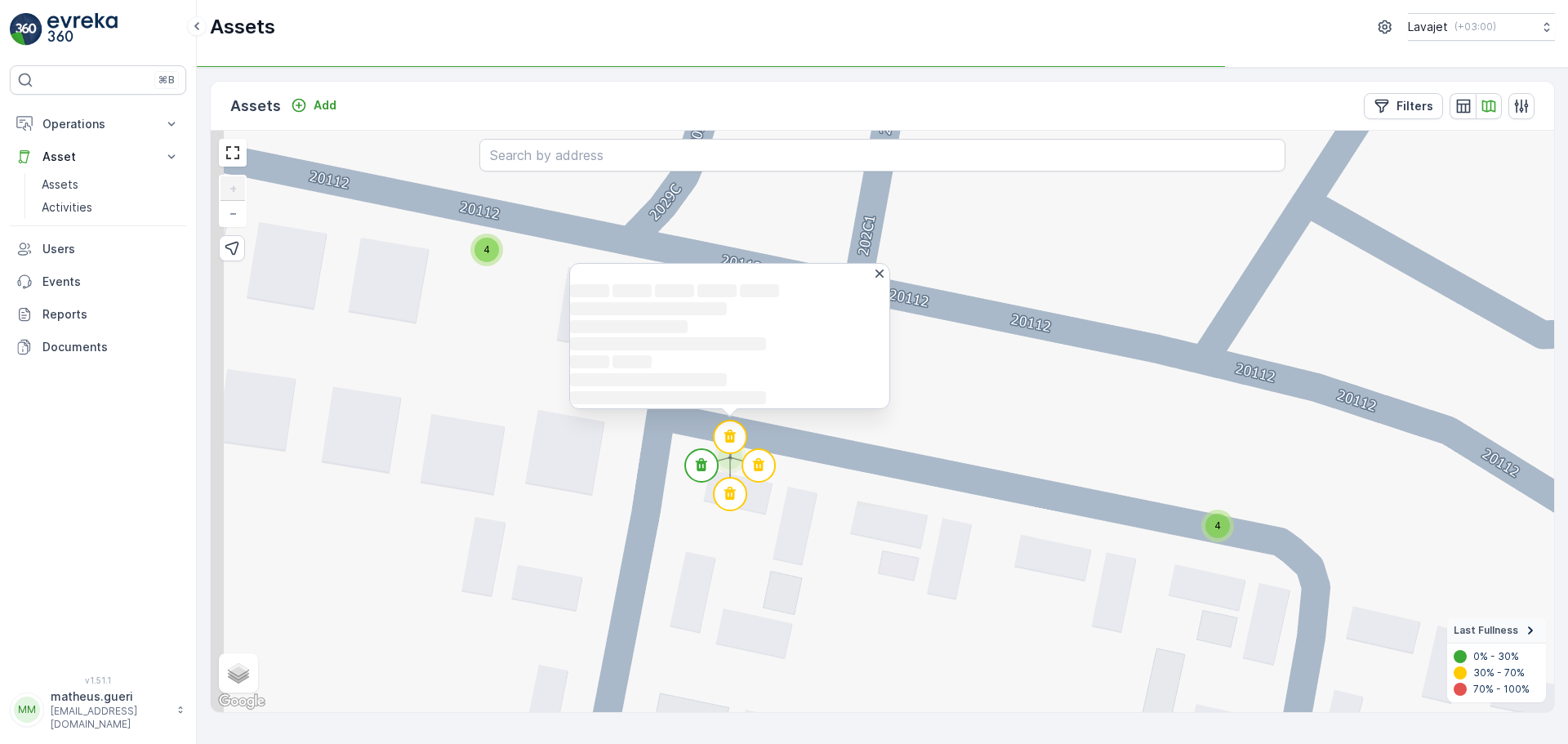
drag, startPoint x: 778, startPoint y: 425, endPoint x: 839, endPoint y: 458, distance: 69.4
click at [838, 480] on div "4 4 4 4 4 4 4 4 4 4 4 4 4 4 4 4 4 4 4 4 4 4 4 4 4 4 4 4 4 4 11 2 4 4 4 4 4 4 4 …" at bounding box center [883, 422] width 1344 height 582
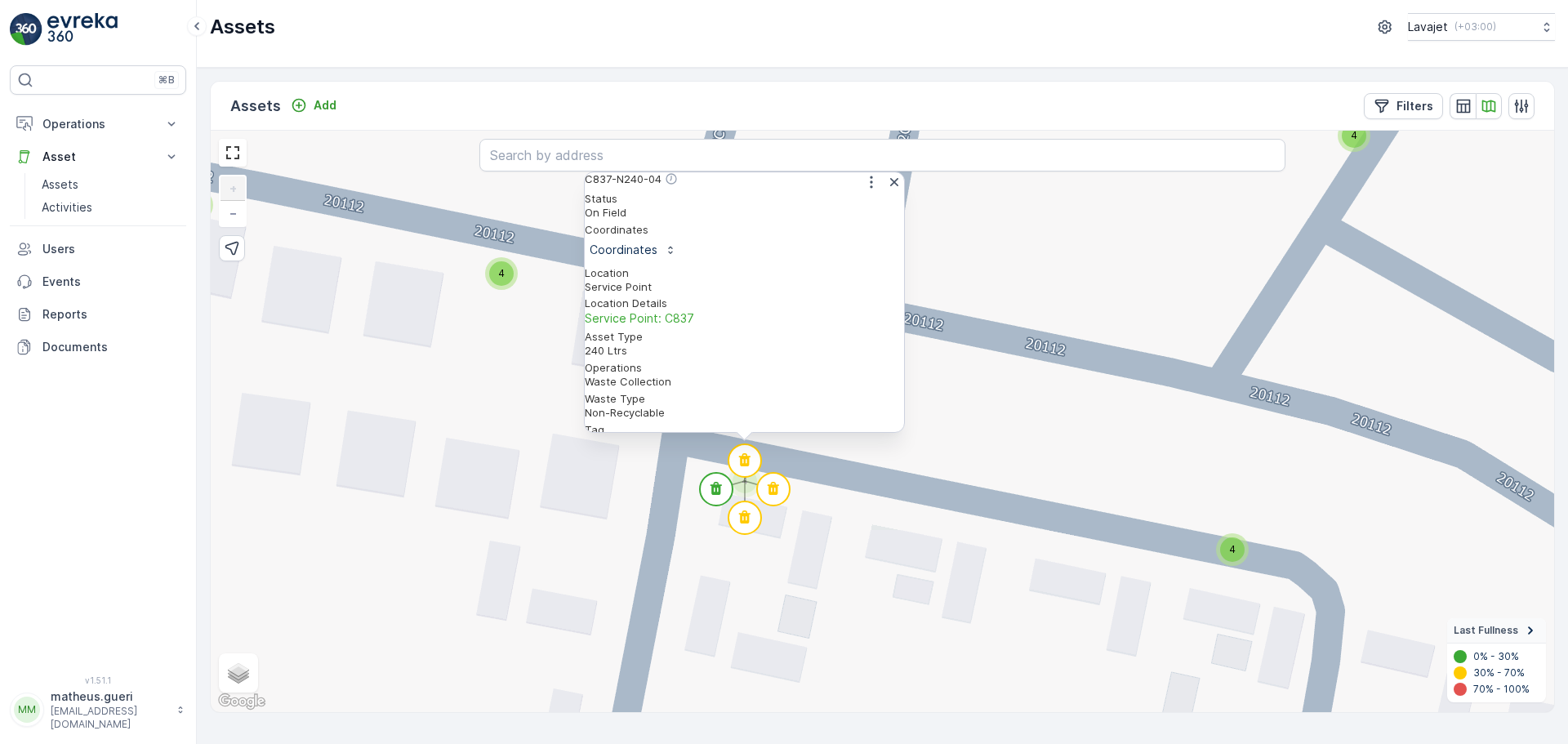
click at [862, 192] on div "C837-N240-04" at bounding box center [745, 182] width 320 height 19
click at [864, 190] on icon "button" at bounding box center [872, 182] width 17 height 17
click at [860, 236] on span "Edit Asset" at bounding box center [853, 234] width 55 height 17
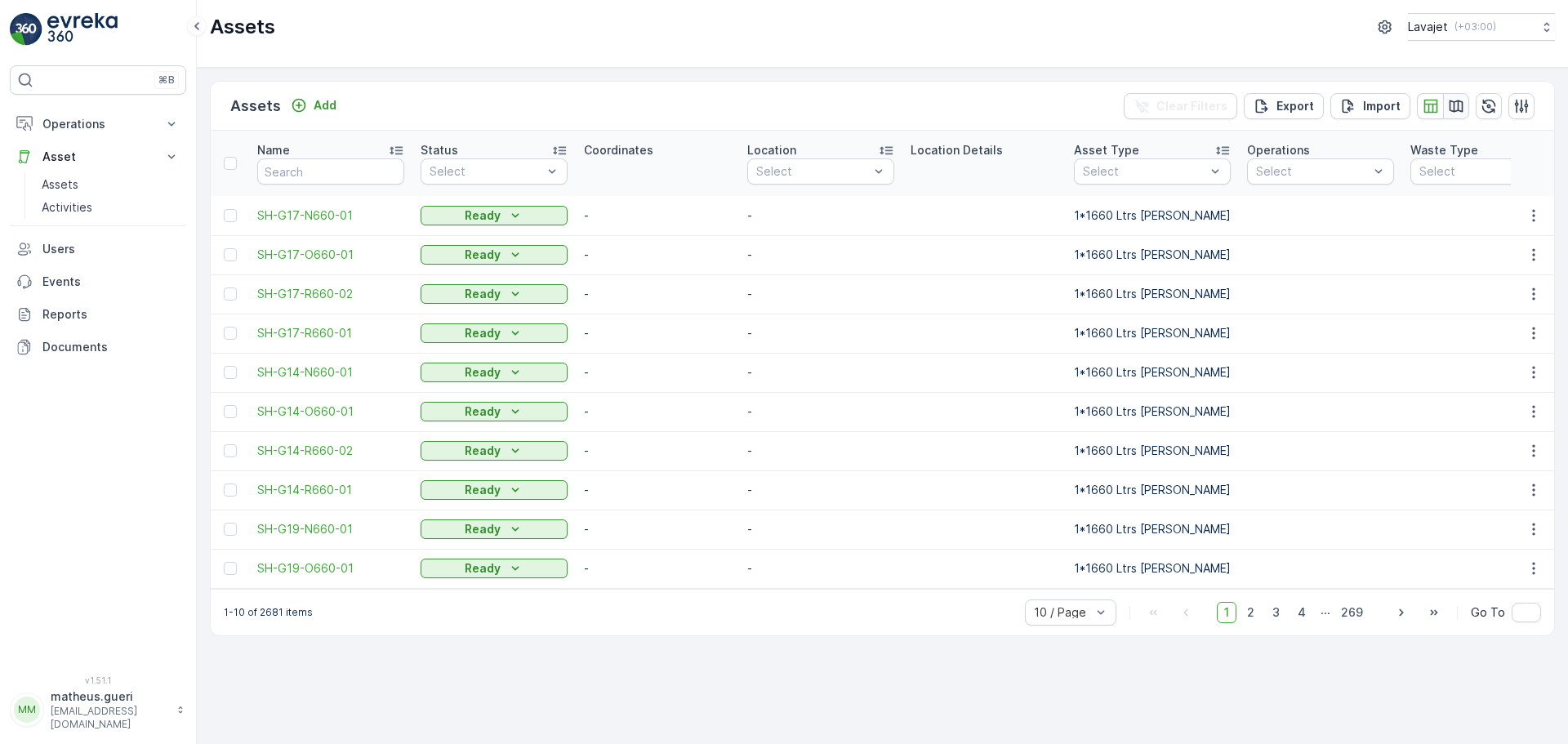
click at [1461, 101] on icon "button" at bounding box center [1456, 106] width 17 height 17
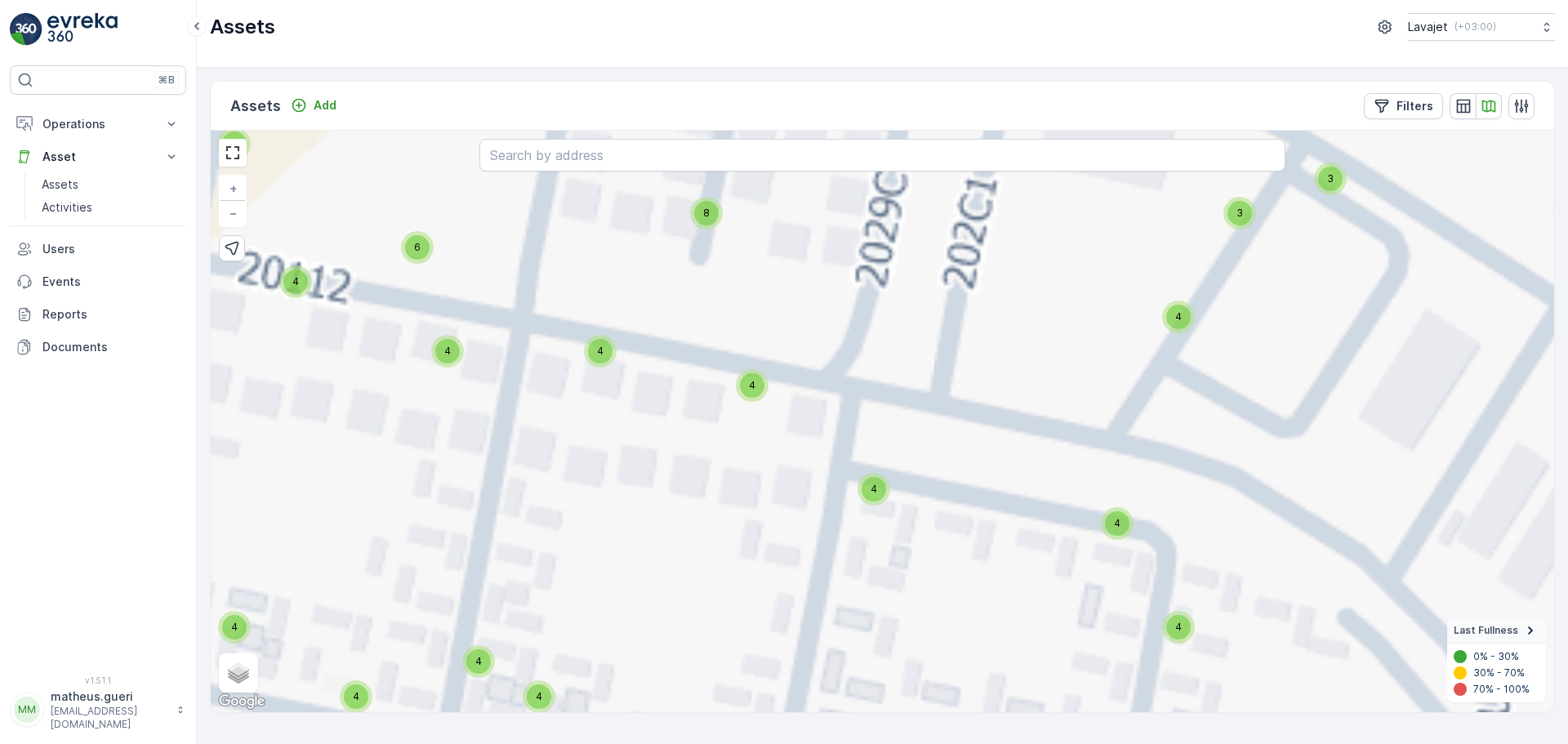
drag, startPoint x: 907, startPoint y: 489, endPoint x: 904, endPoint y: 389, distance: 100.0
click at [908, 362] on div "4 8 8 16 8 8 8 12 8 8 8 4 4 4 4 19 6 8 12 10 17 8 12 4 8 4 4 8 4 8 12 5 8 8 24 …" at bounding box center [883, 422] width 1344 height 582
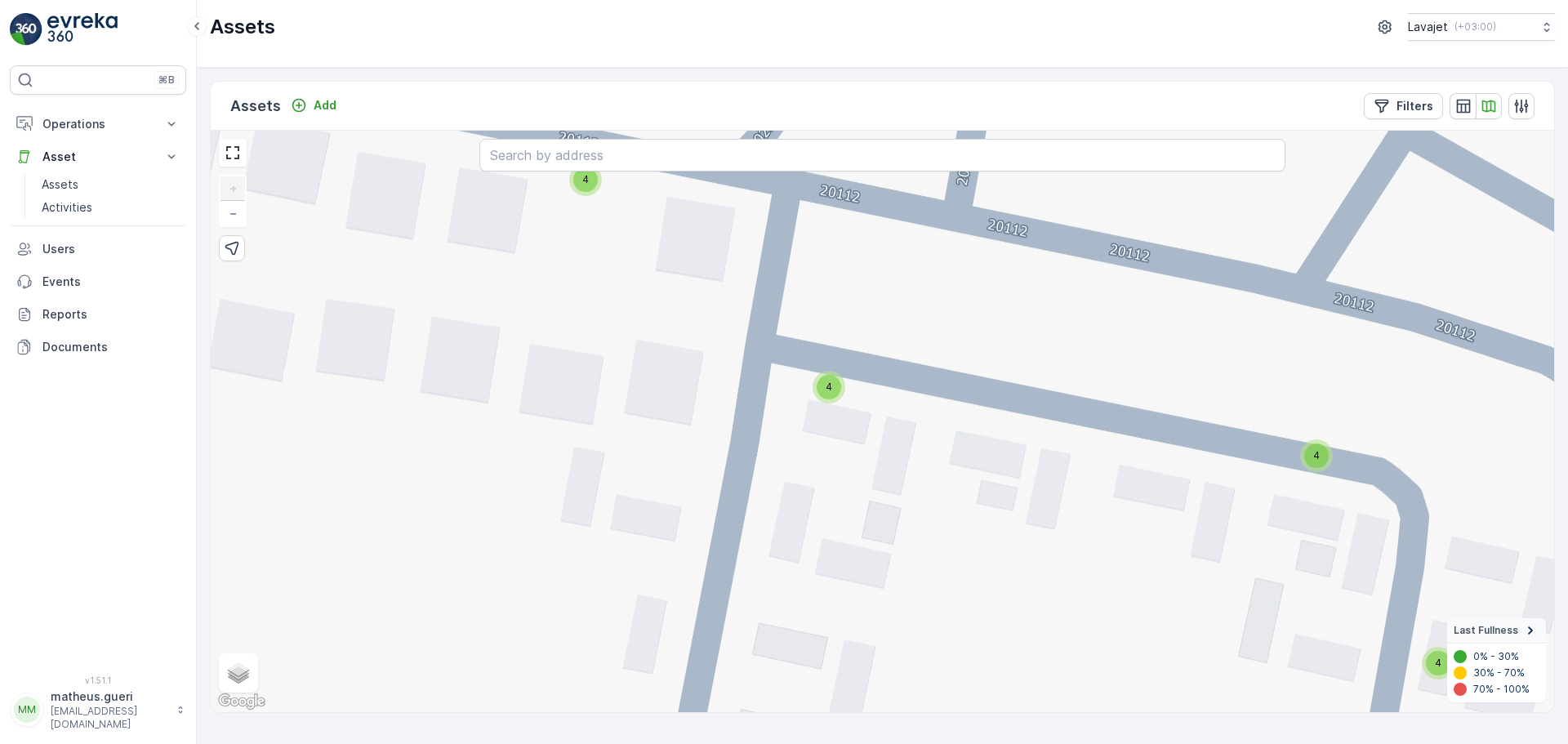
click at [828, 388] on span "4" at bounding box center [829, 386] width 6 height 12
click at [836, 378] on circle at bounding box center [829, 366] width 32 height 32
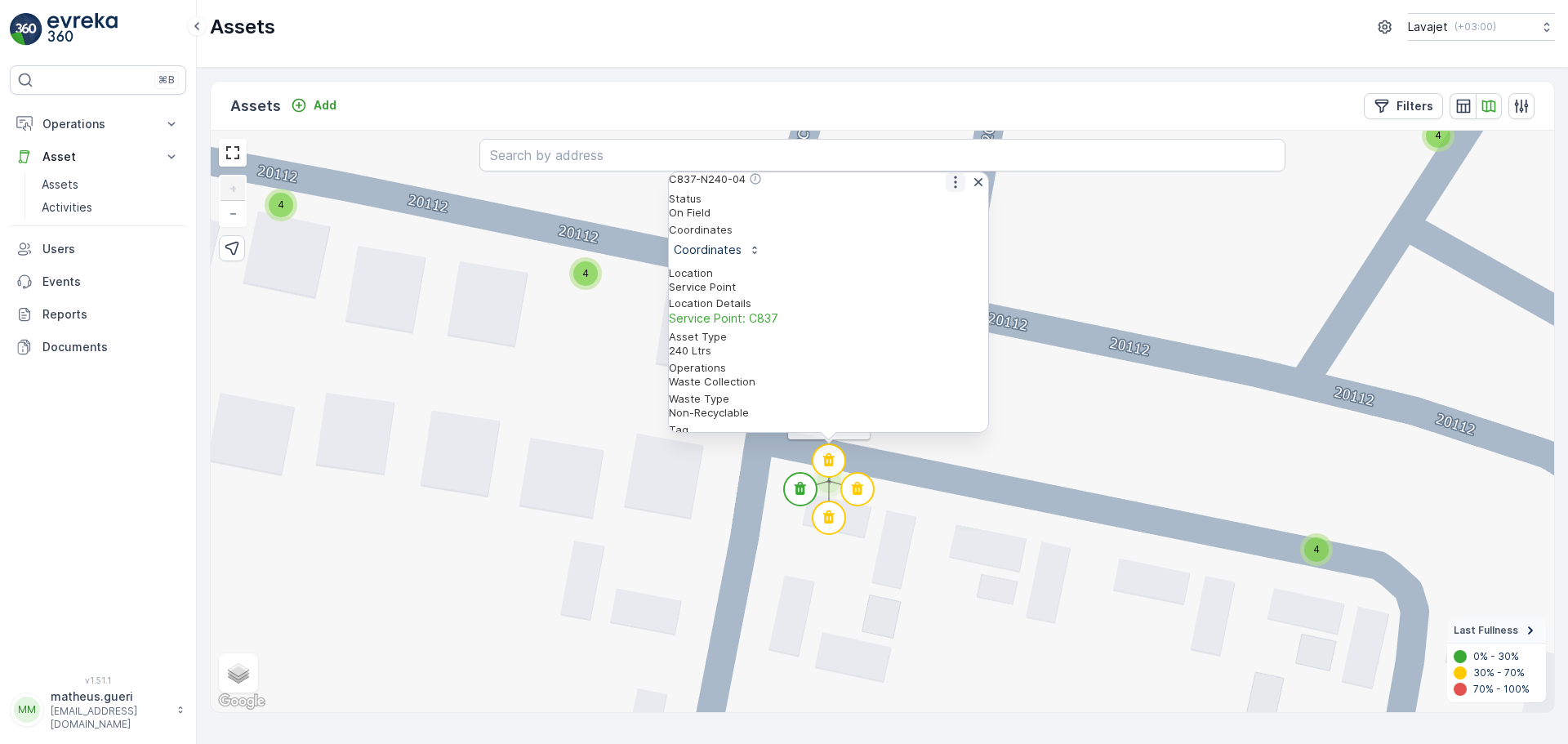
click at [950, 192] on button "button" at bounding box center [956, 182] width 19 height 19
click at [950, 211] on span "See More Detail" at bounding box center [955, 208] width 89 height 17
click at [867, 478] on circle at bounding box center [857, 489] width 32 height 32
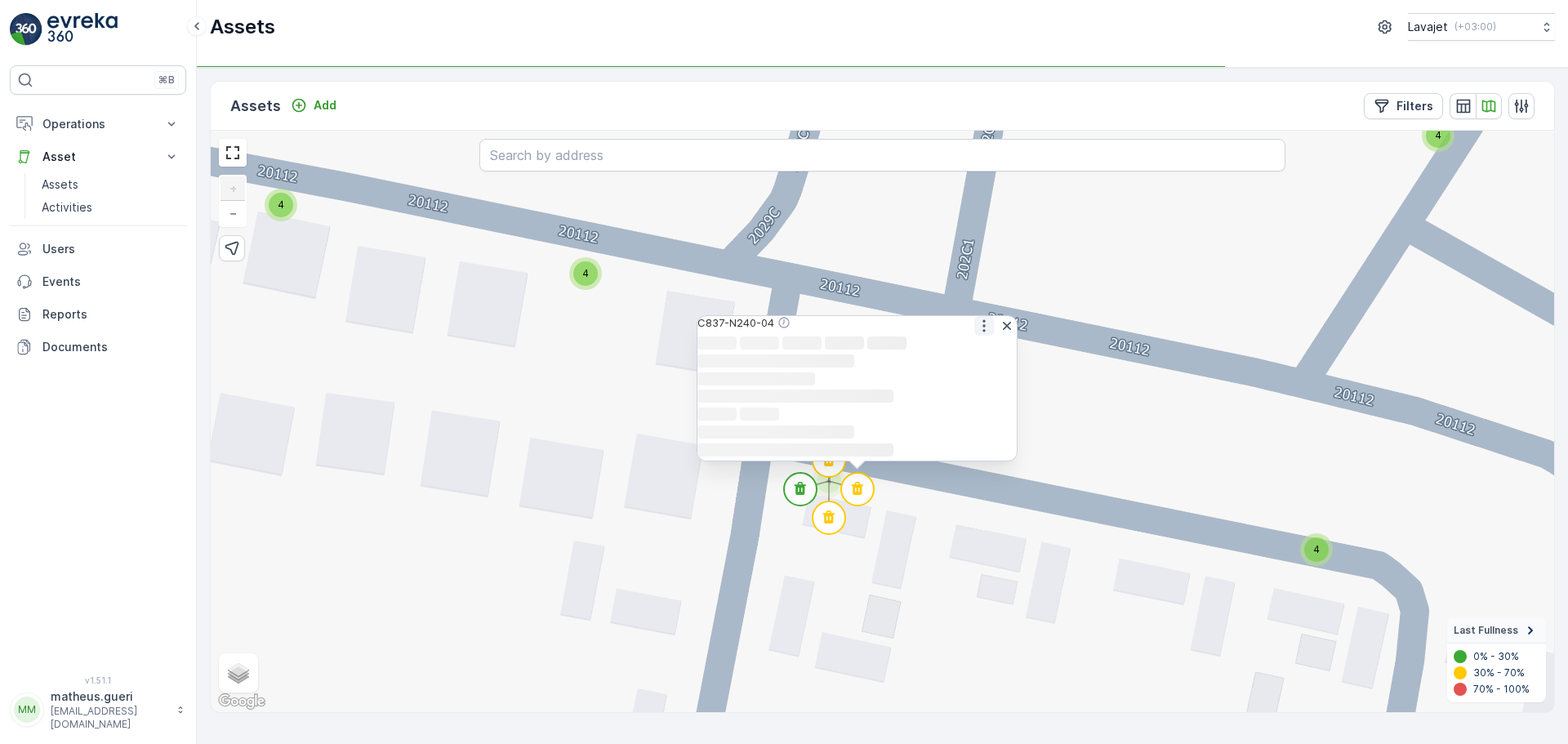
click at [976, 318] on icon "button" at bounding box center [984, 326] width 17 height 17
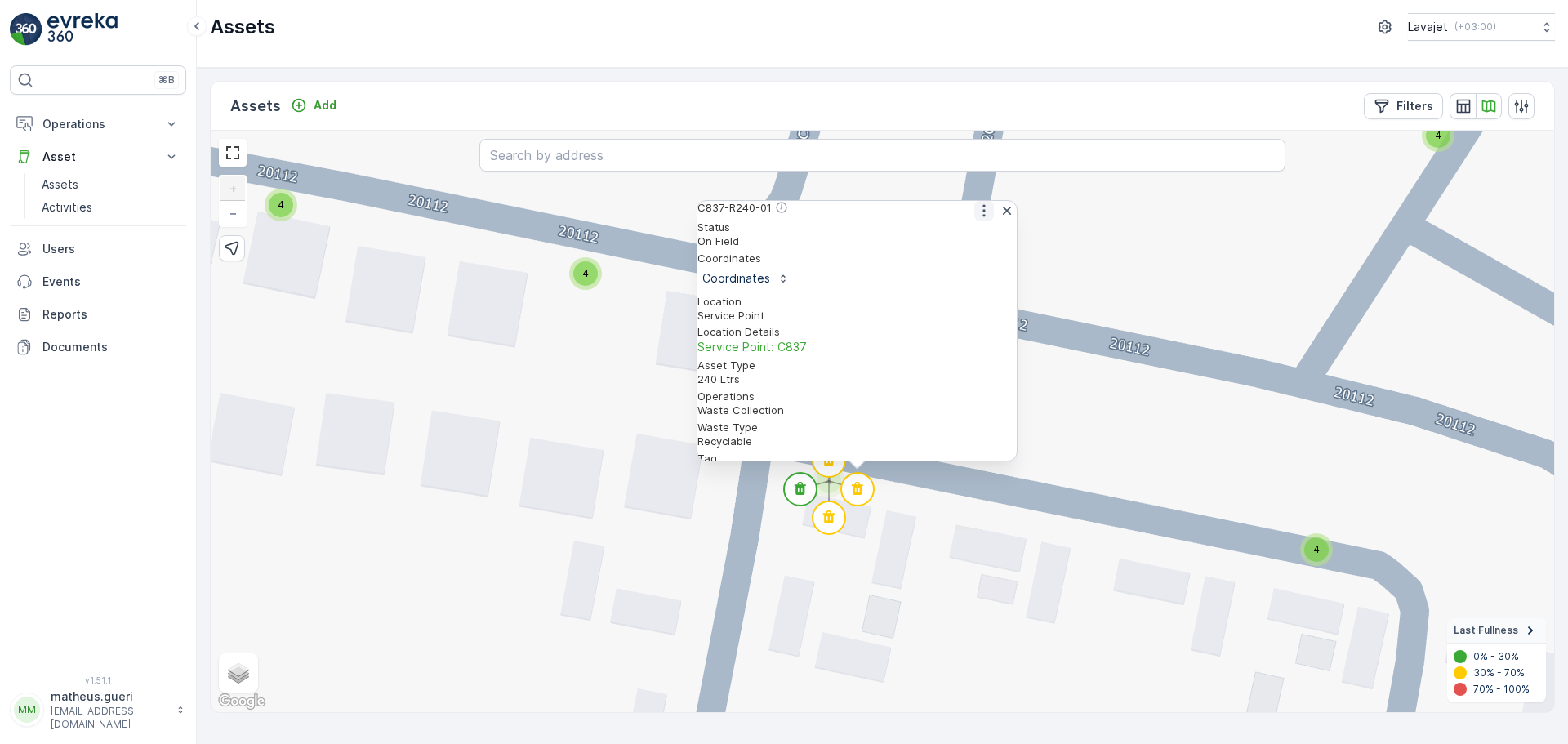
click at [976, 219] on icon "button" at bounding box center [984, 210] width 17 height 17
click at [972, 241] on span "See More Detail" at bounding box center [983, 237] width 89 height 17
click at [848, 502] on circle at bounding box center [857, 489] width 32 height 32
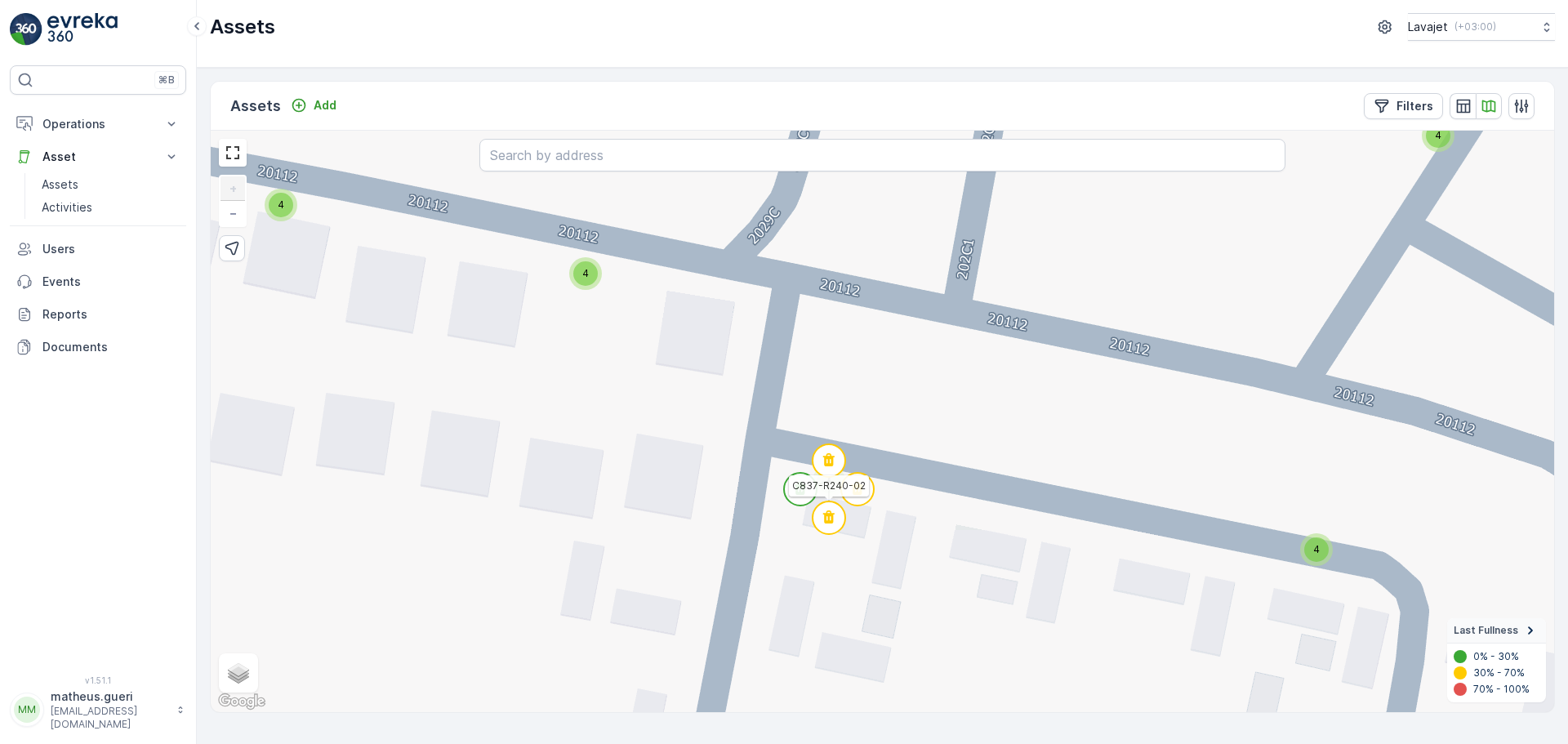
click at [839, 508] on circle at bounding box center [829, 517] width 32 height 32
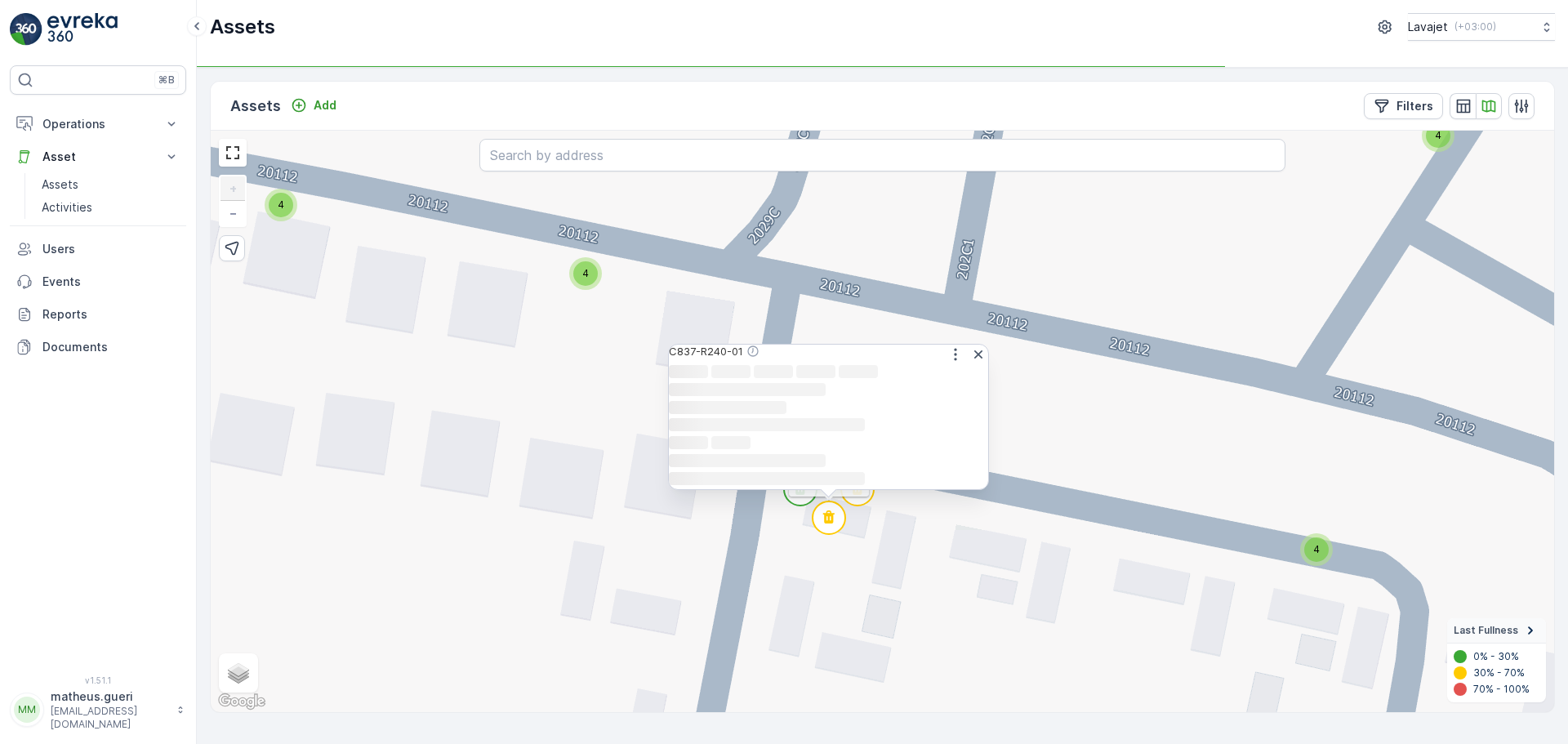
click at [838, 519] on circle at bounding box center [829, 517] width 32 height 32
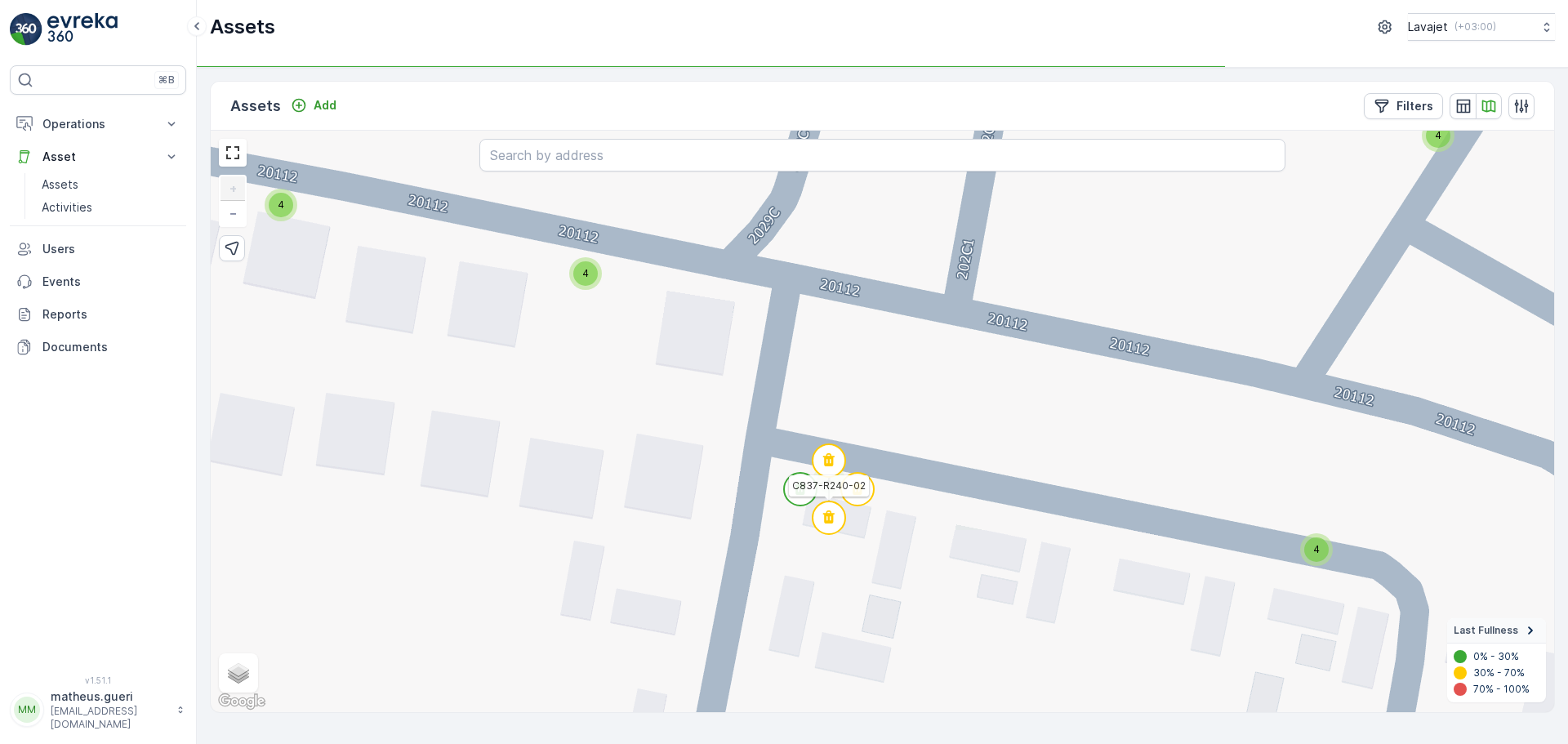
click at [838, 519] on circle at bounding box center [829, 517] width 32 height 32
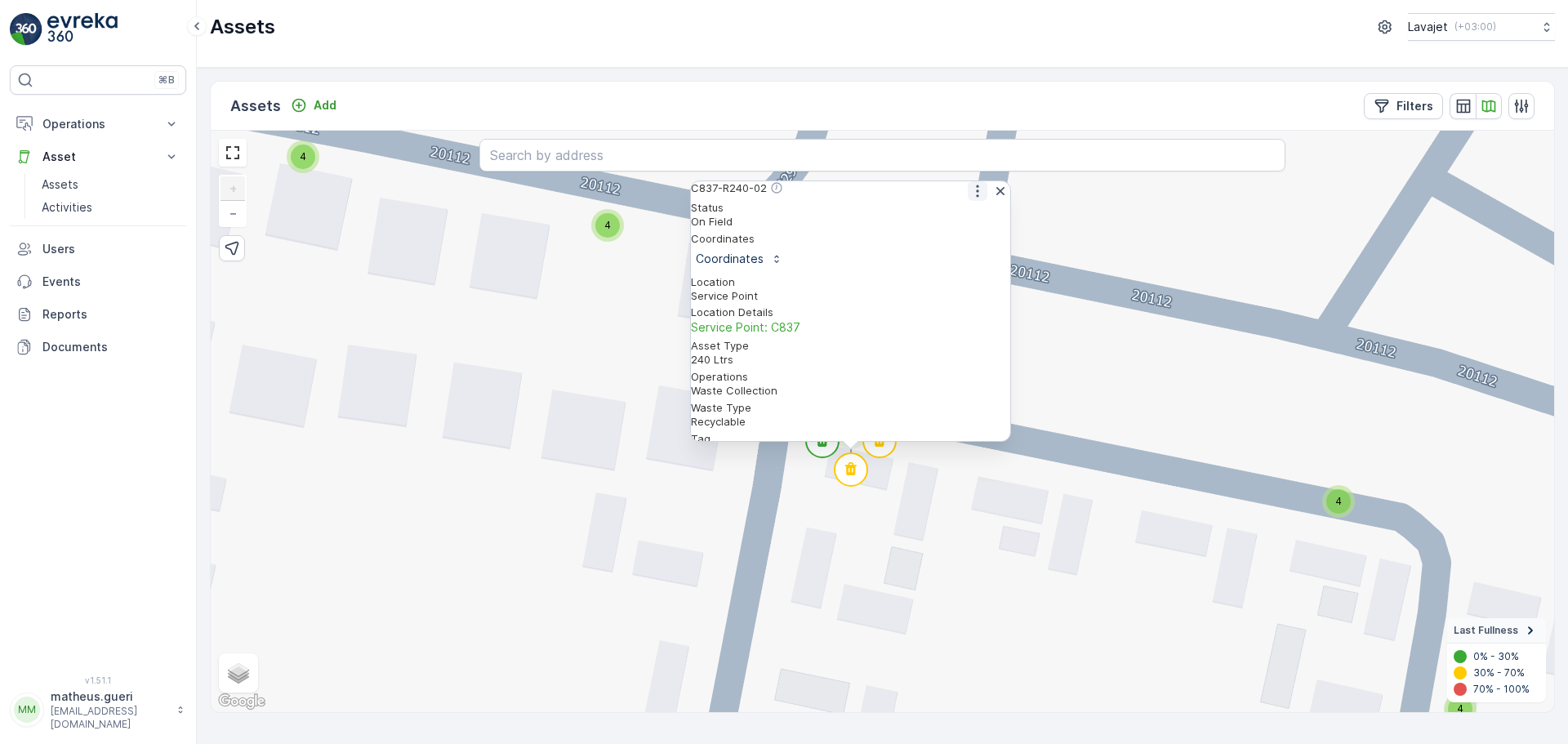
click at [972, 200] on icon "button" at bounding box center [978, 191] width 17 height 17
click at [969, 225] on span "See More Detail" at bounding box center [977, 217] width 89 height 17
